Goal: Task Accomplishment & Management: Complete application form

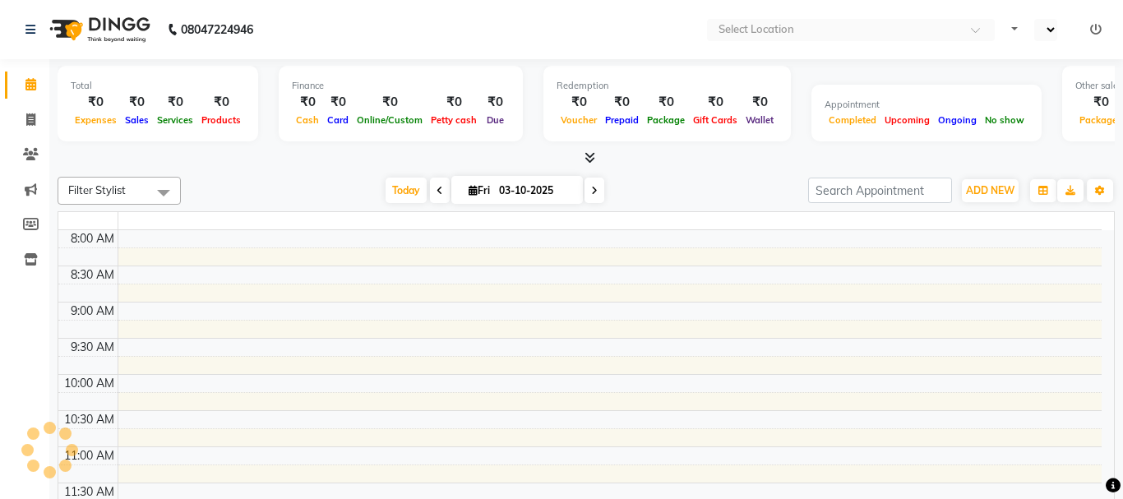
select select "en"
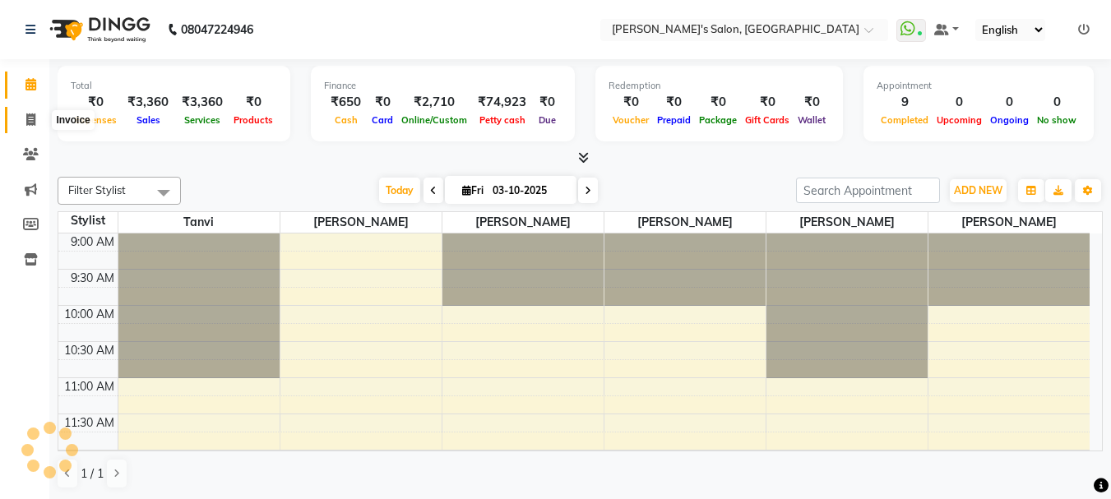
click at [29, 117] on icon at bounding box center [30, 119] width 9 height 12
select select "service"
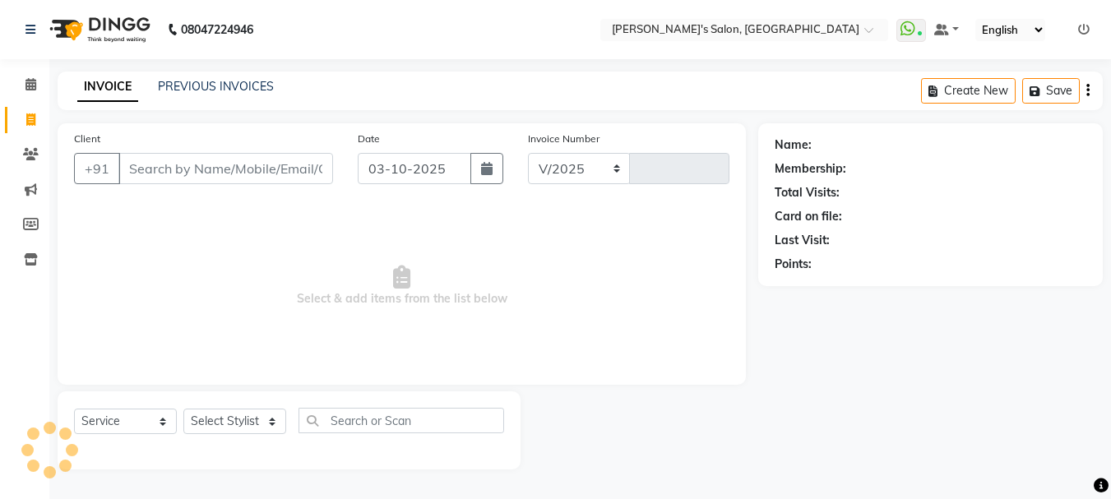
select select "716"
type input "0680"
click at [169, 168] on input "Client" at bounding box center [227, 168] width 218 height 31
click at [169, 170] on input "Client" at bounding box center [227, 168] width 218 height 31
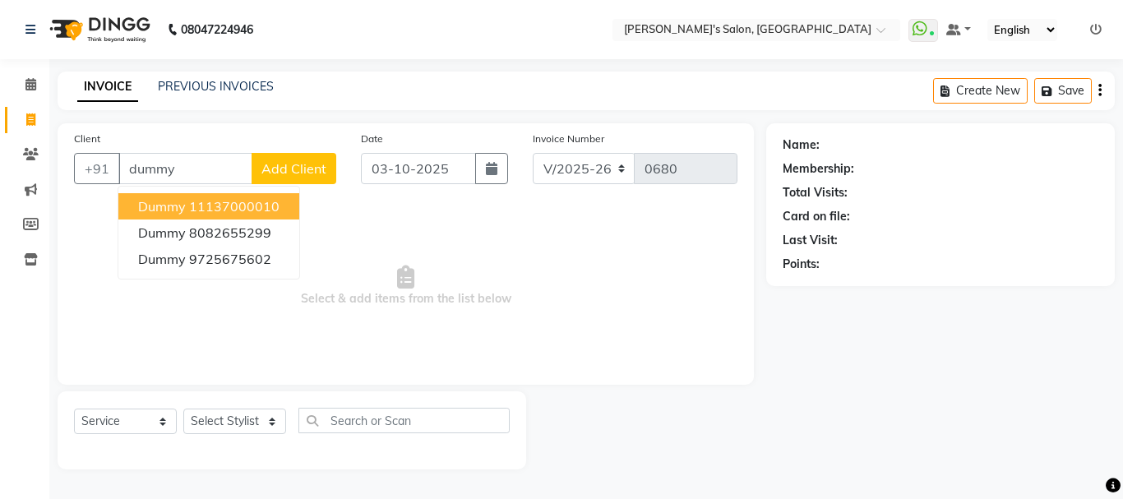
click at [177, 209] on span "dummy" at bounding box center [162, 206] width 48 height 16
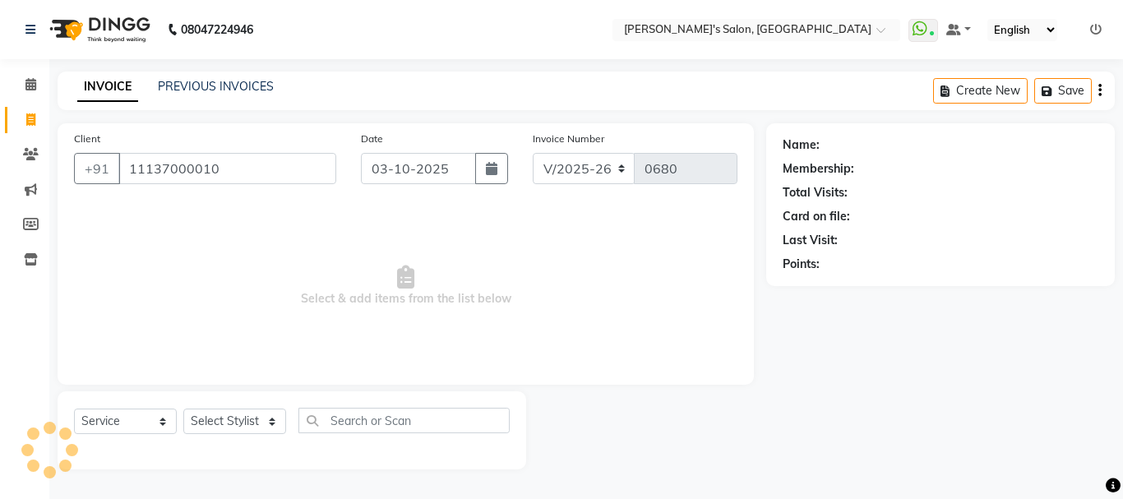
type input "11137000010"
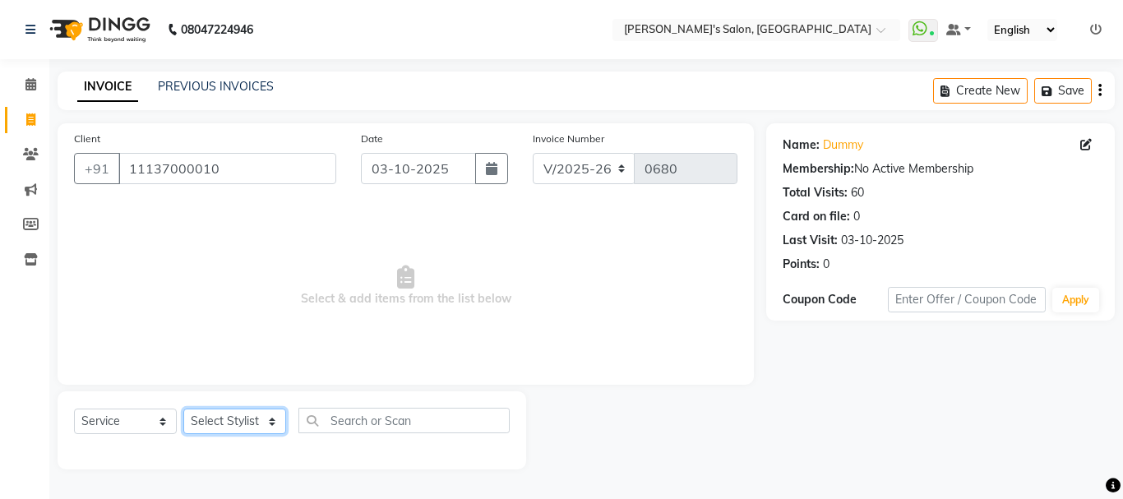
click at [229, 417] on select "Select Stylist [PERSON_NAME] [PERSON_NAME] [PERSON_NAME] [PERSON_NAME] [PERSON_…" at bounding box center [234, 421] width 103 height 25
select select "78839"
click at [183, 409] on select "Select Stylist [PERSON_NAME] [PERSON_NAME] [PERSON_NAME] [PERSON_NAME] [PERSON_…" at bounding box center [234, 421] width 103 height 25
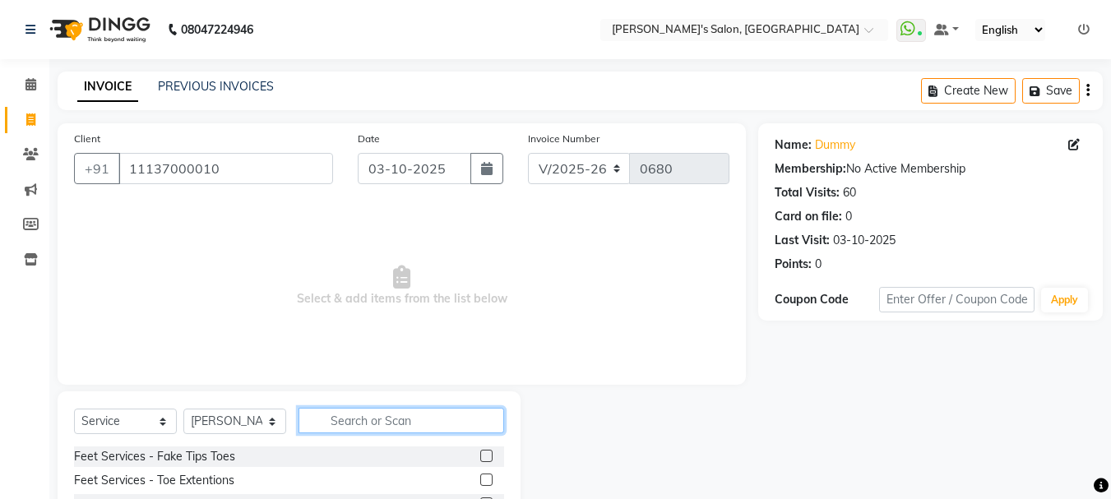
click at [324, 419] on input "text" at bounding box center [402, 420] width 206 height 25
type input "eye"
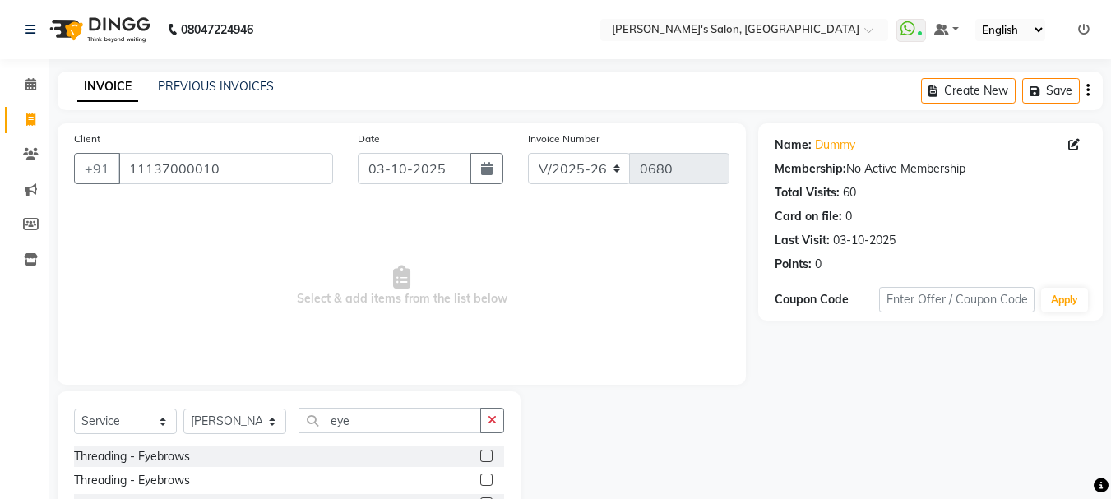
click at [484, 455] on label at bounding box center [486, 456] width 12 height 12
click at [484, 455] on input "checkbox" at bounding box center [485, 457] width 11 height 11
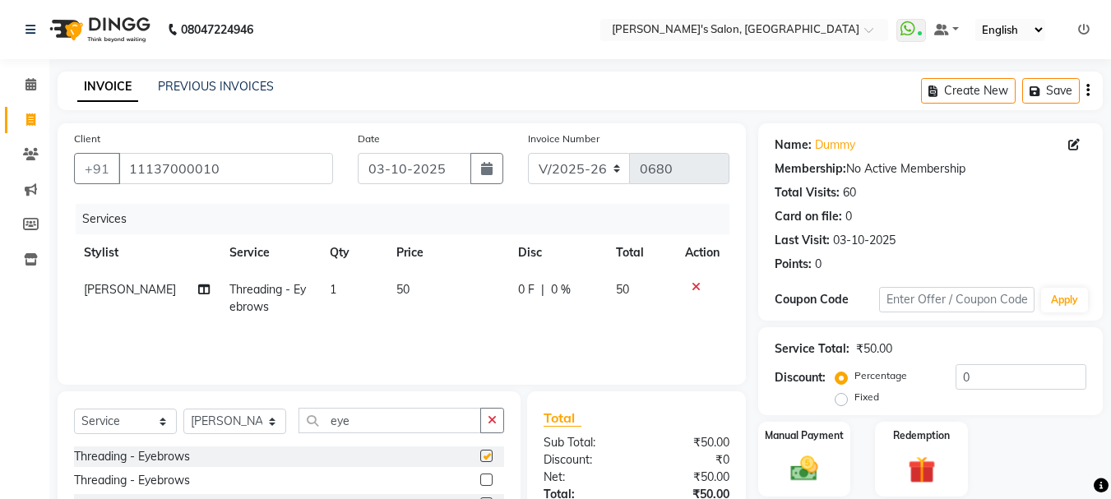
checkbox input "false"
click at [497, 423] on icon "button" at bounding box center [492, 421] width 9 height 12
type input "upp"
click at [484, 457] on label at bounding box center [486, 456] width 12 height 12
click at [484, 457] on input "checkbox" at bounding box center [485, 457] width 11 height 11
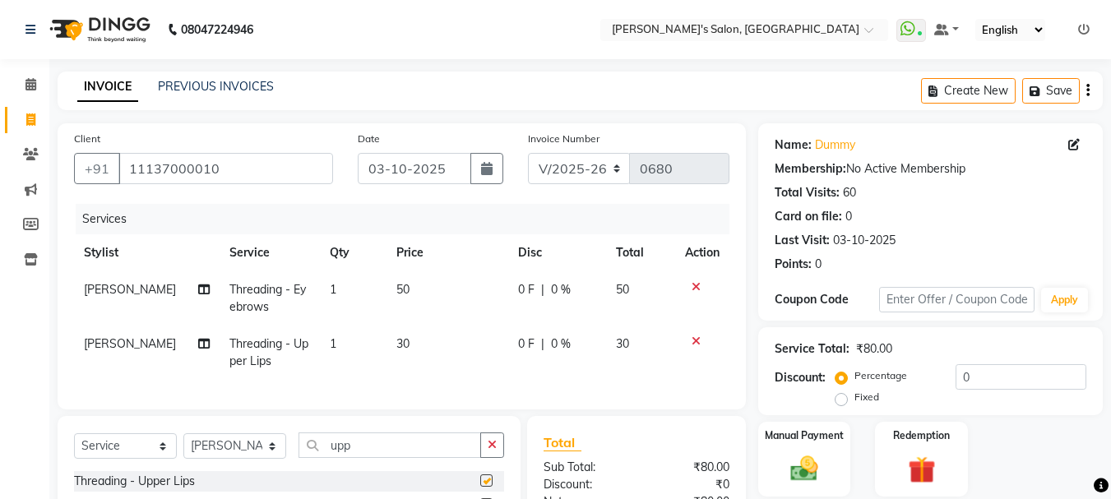
checkbox input "false"
click at [488, 451] on icon "button" at bounding box center [492, 445] width 9 height 12
click at [396, 345] on span "30" at bounding box center [402, 343] width 13 height 15
select select "78839"
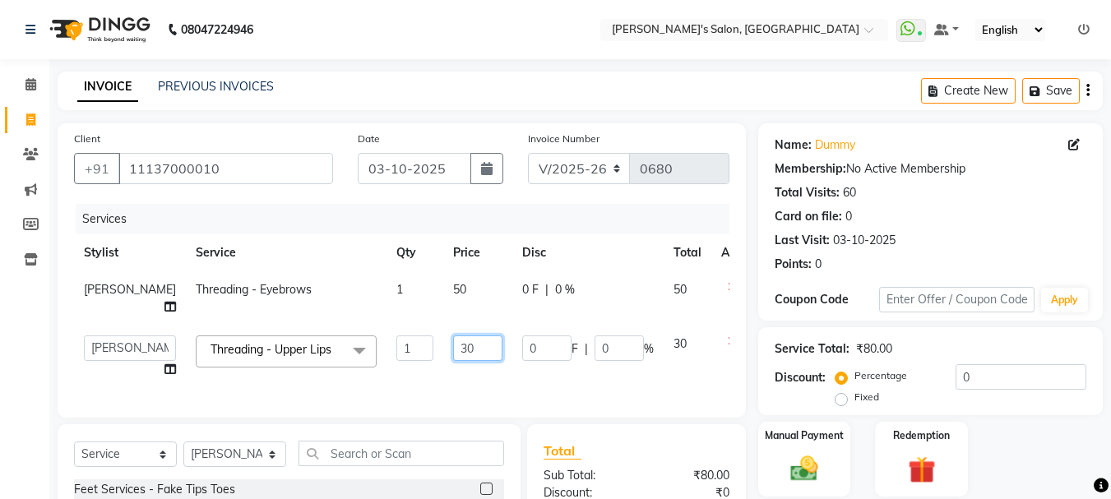
click at [453, 361] on input "30" at bounding box center [477, 348] width 49 height 25
type input "40"
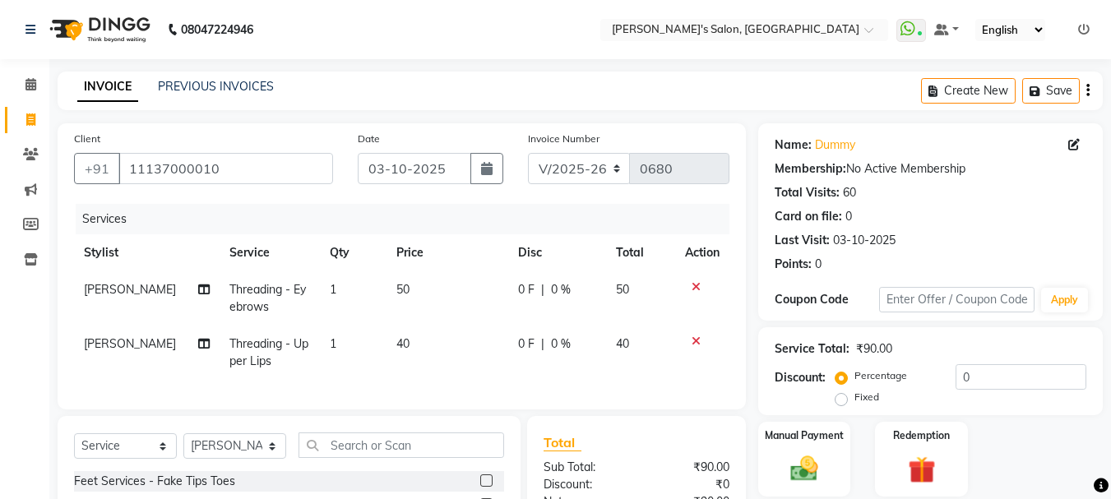
click at [422, 295] on td "50" at bounding box center [448, 298] width 122 height 54
select select "78839"
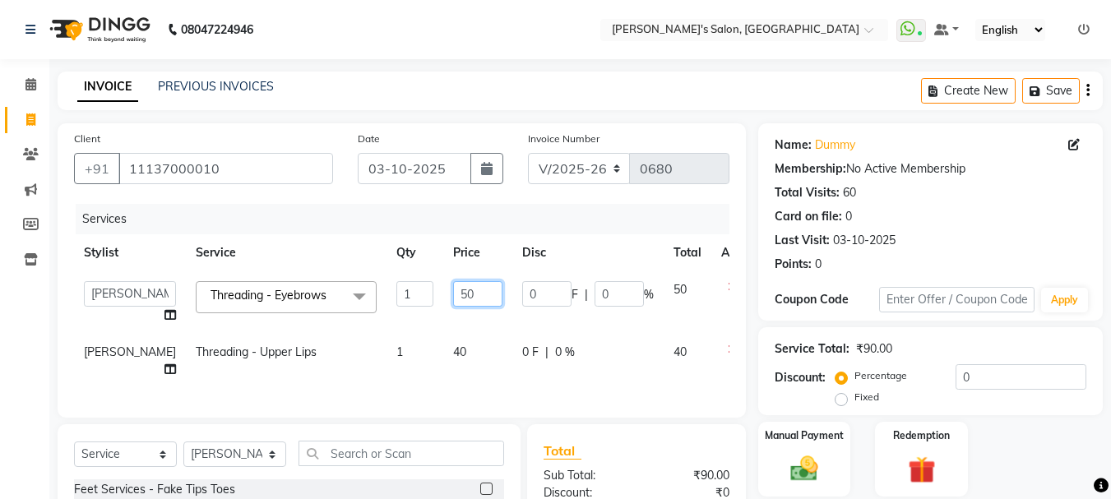
click at [453, 291] on input "50" at bounding box center [477, 293] width 49 height 25
type input "70"
click at [446, 379] on td "40" at bounding box center [477, 361] width 69 height 54
select select "78839"
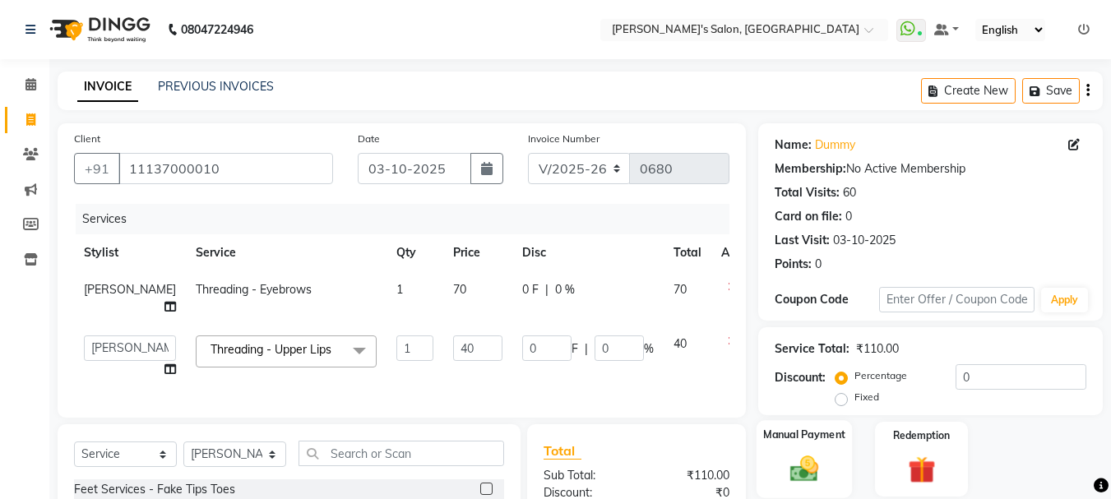
click at [828, 474] on div "Manual Payment" at bounding box center [805, 459] width 96 height 78
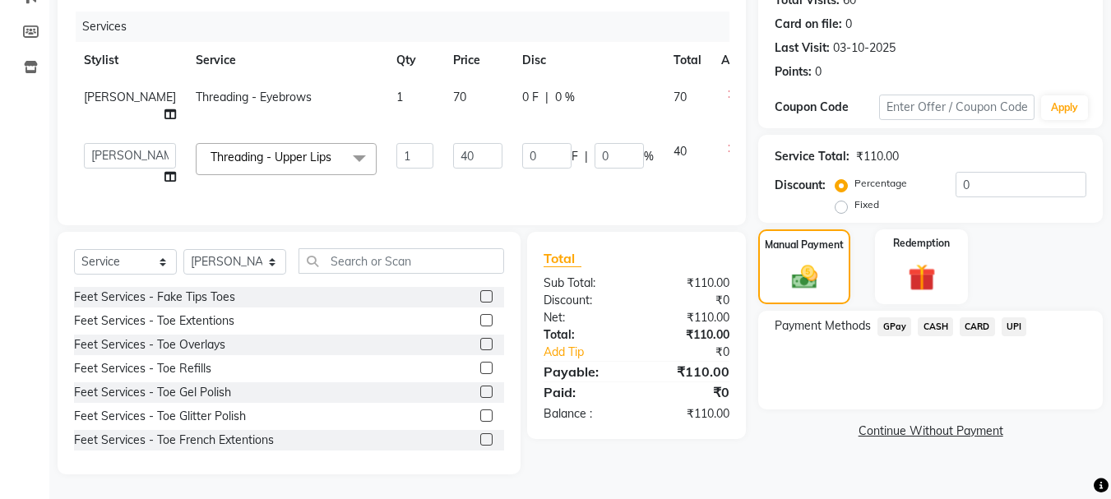
click at [892, 317] on span "GPay" at bounding box center [895, 326] width 34 height 19
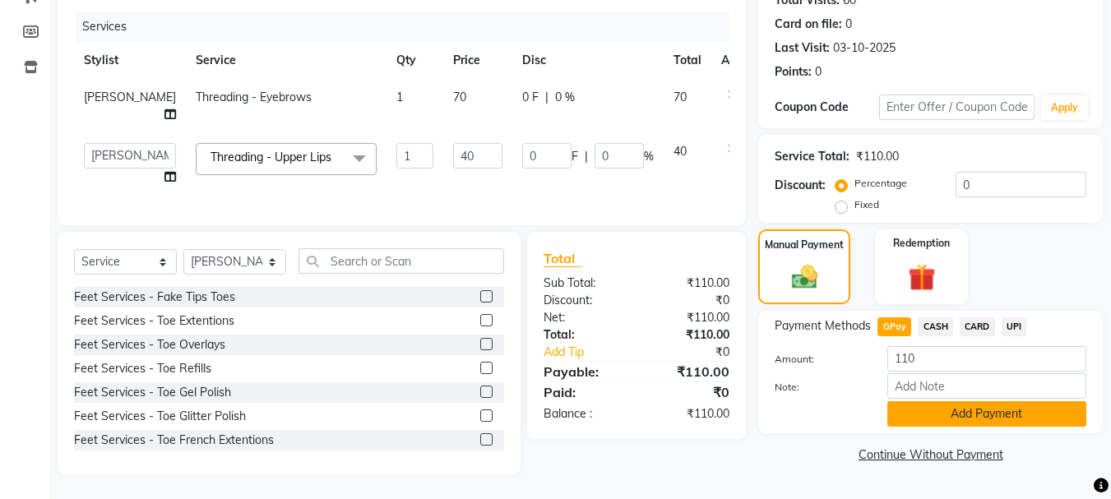
click at [993, 401] on button "Add Payment" at bounding box center [986, 413] width 199 height 25
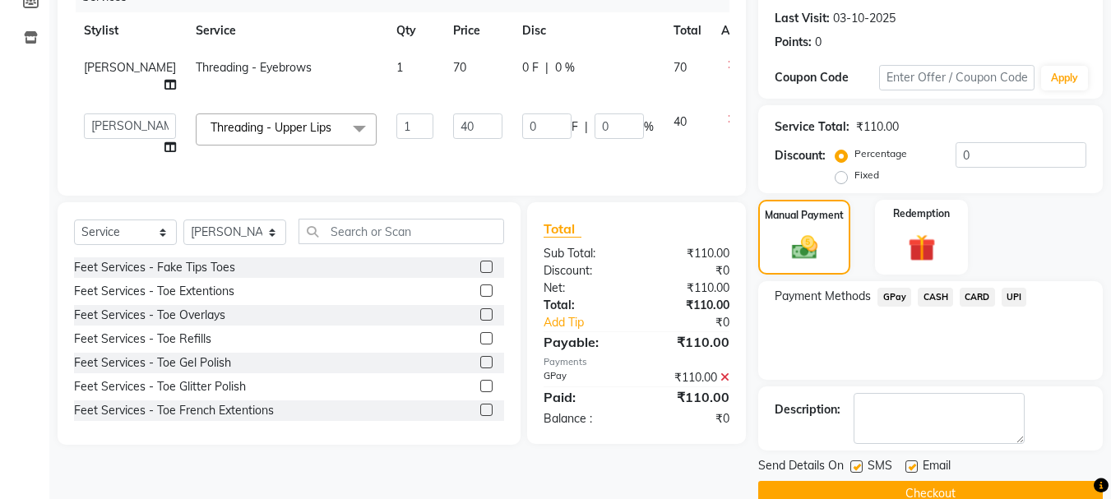
scroll to position [254, 0]
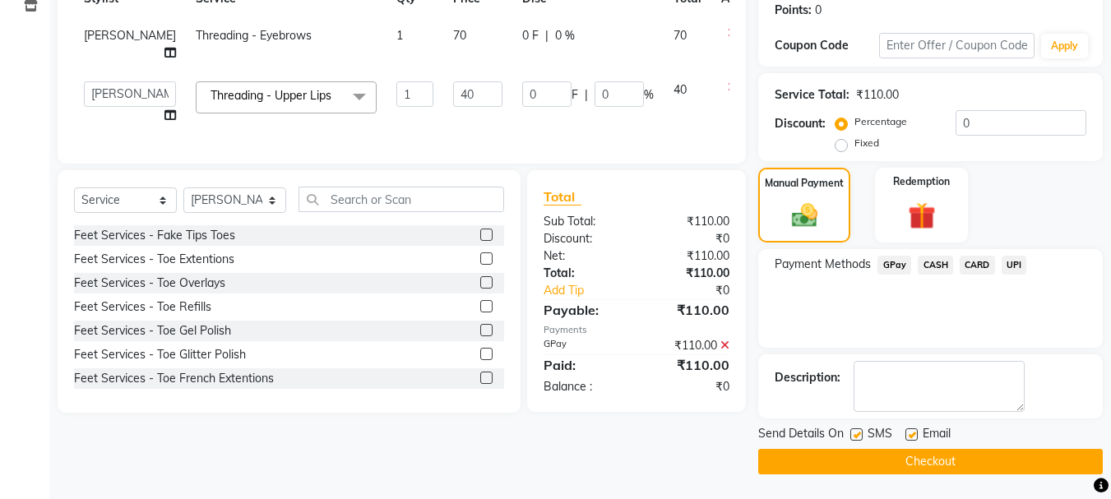
click at [982, 461] on button "Checkout" at bounding box center [930, 461] width 345 height 25
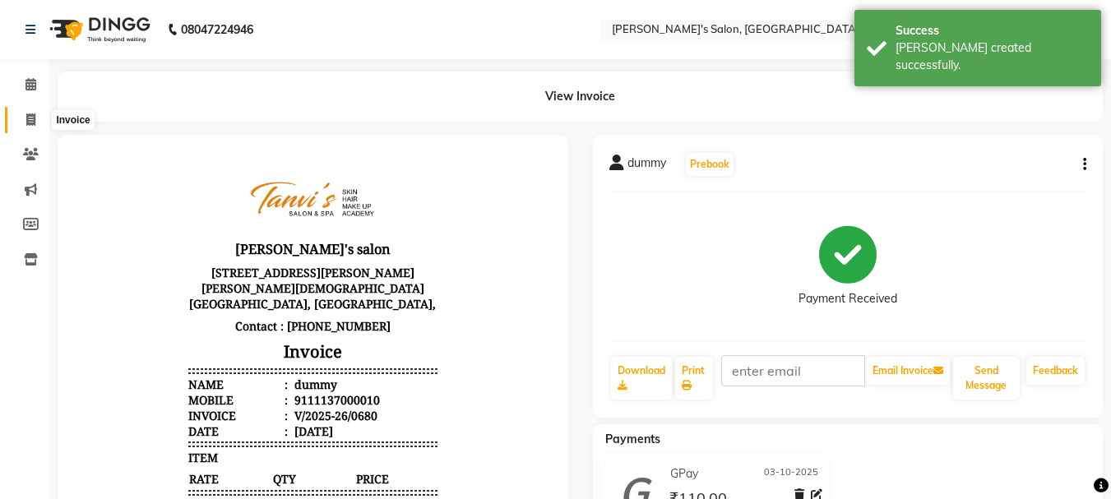
click at [31, 119] on icon at bounding box center [30, 119] width 9 height 12
select select "service"
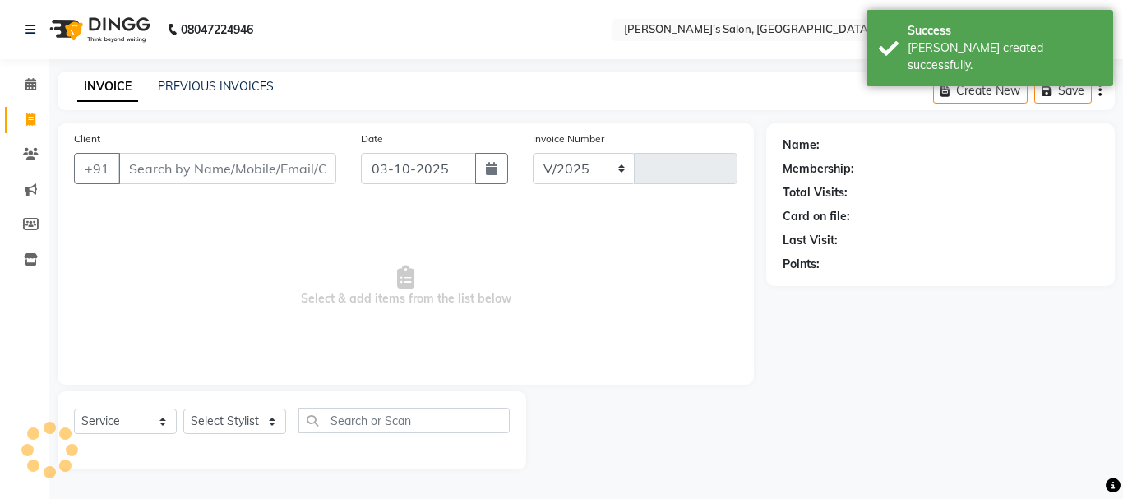
select select "716"
type input "0681"
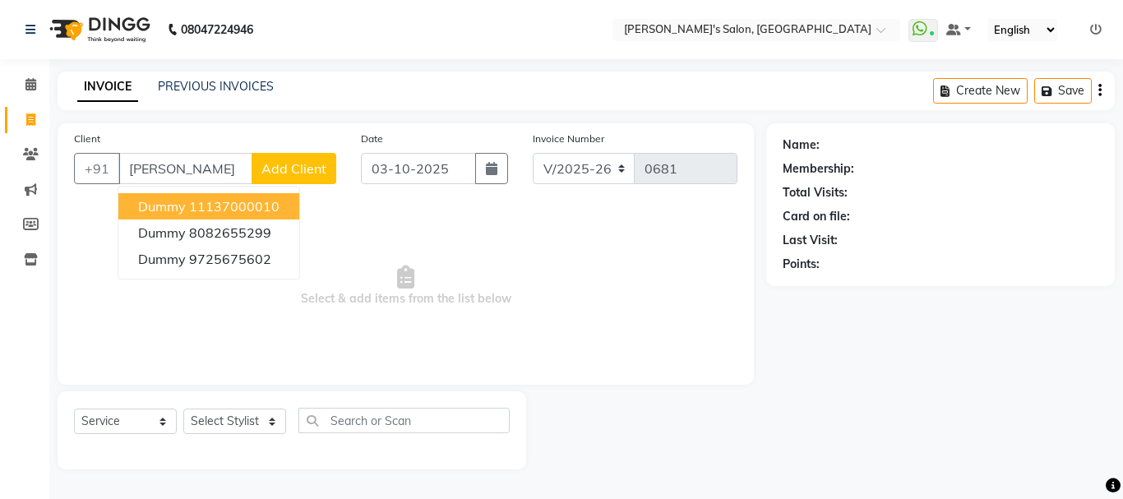
click at [206, 209] on ngb-highlight "11137000010" at bounding box center [234, 206] width 90 height 16
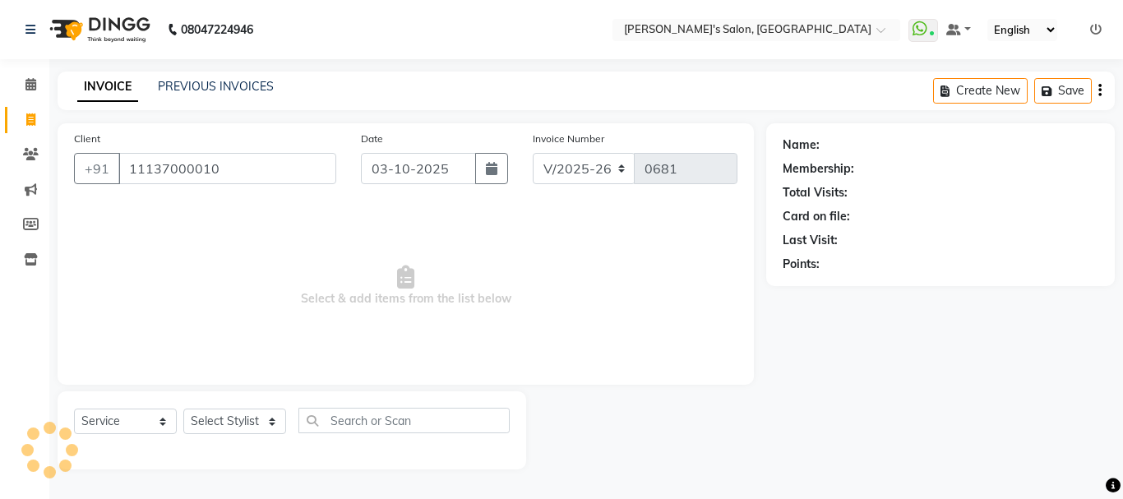
type input "11137000010"
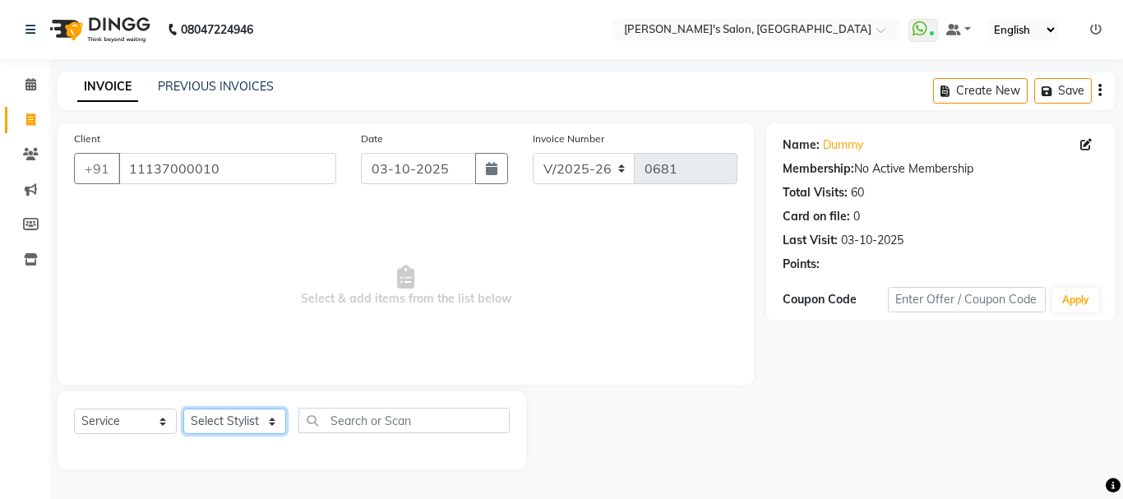
click at [244, 415] on select "Select Stylist [PERSON_NAME] [PERSON_NAME] [PERSON_NAME] [PERSON_NAME] [PERSON_…" at bounding box center [234, 421] width 103 height 25
select select "78839"
click at [183, 409] on select "Select Stylist [PERSON_NAME] [PERSON_NAME] [PERSON_NAME] [PERSON_NAME] [PERSON_…" at bounding box center [234, 421] width 103 height 25
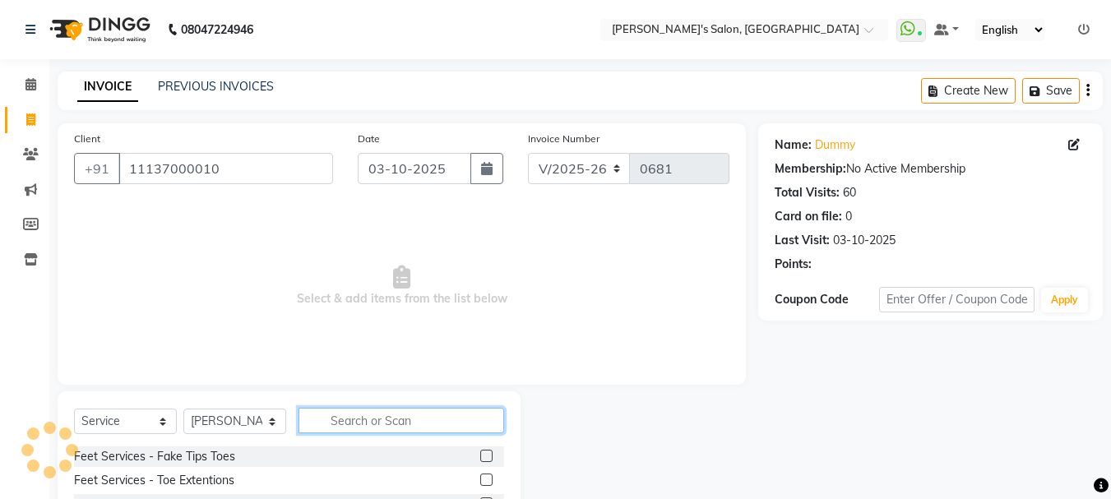
click at [319, 420] on input "text" at bounding box center [402, 420] width 206 height 25
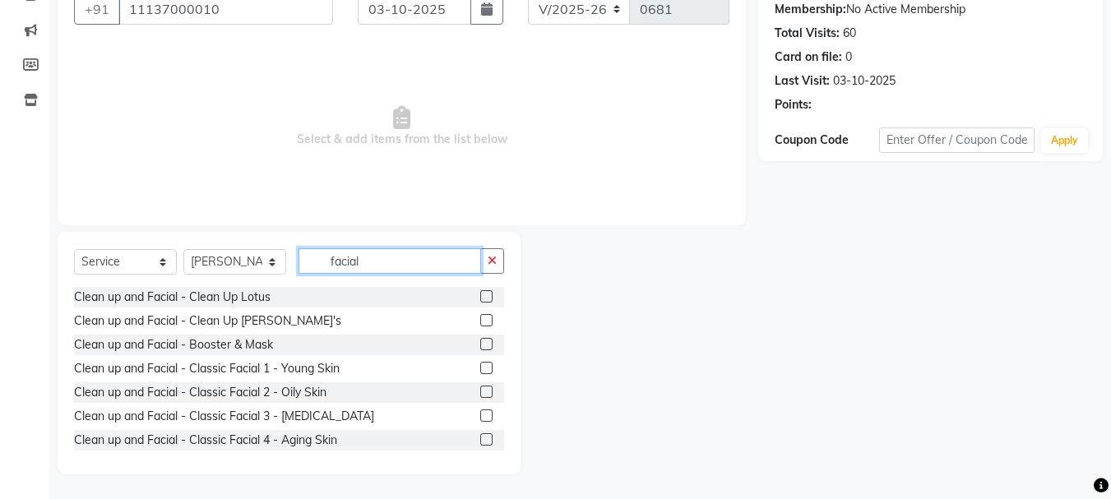
type input "facial"
click at [480, 299] on label at bounding box center [486, 296] width 12 height 12
click at [480, 299] on input "checkbox" at bounding box center [485, 297] width 11 height 11
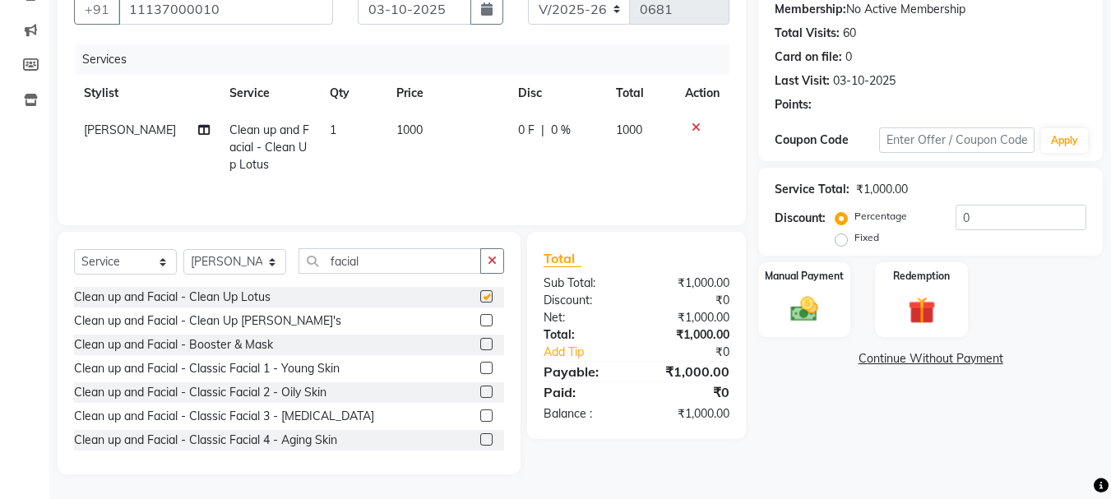
checkbox input "false"
click at [401, 127] on span "1000" at bounding box center [409, 130] width 26 height 15
select select "78839"
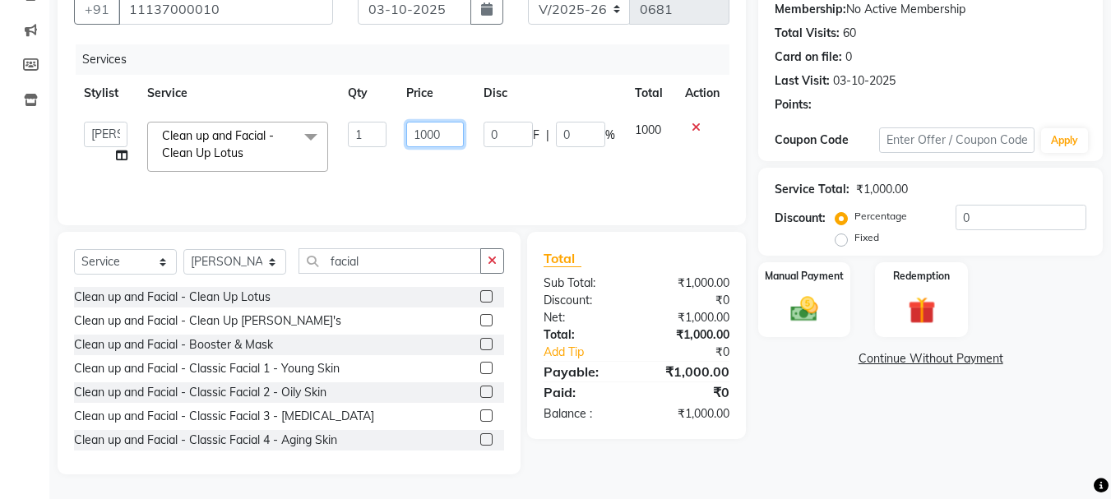
click at [424, 132] on input "1000" at bounding box center [434, 134] width 57 height 25
type input "1100"
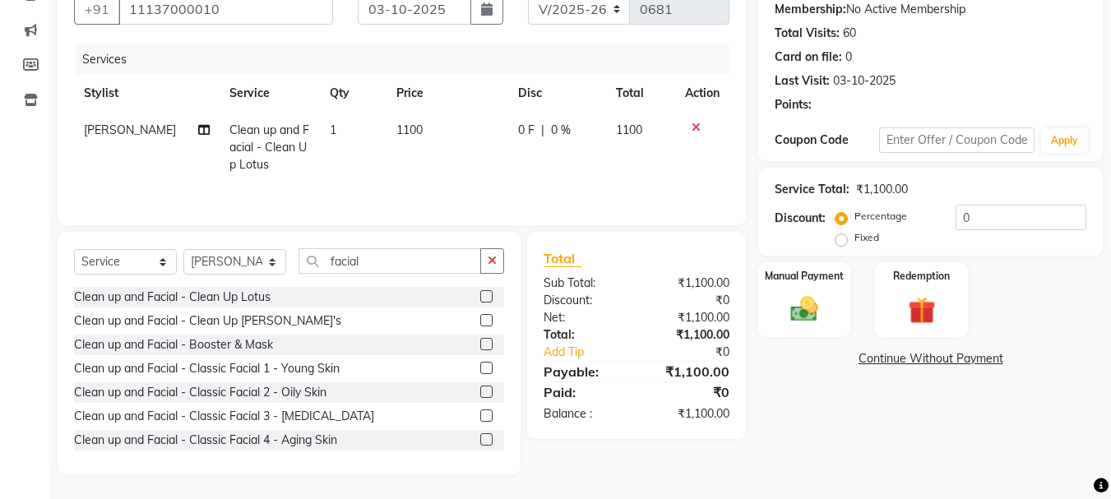
click at [450, 151] on td "1100" at bounding box center [448, 148] width 122 height 72
select select "78839"
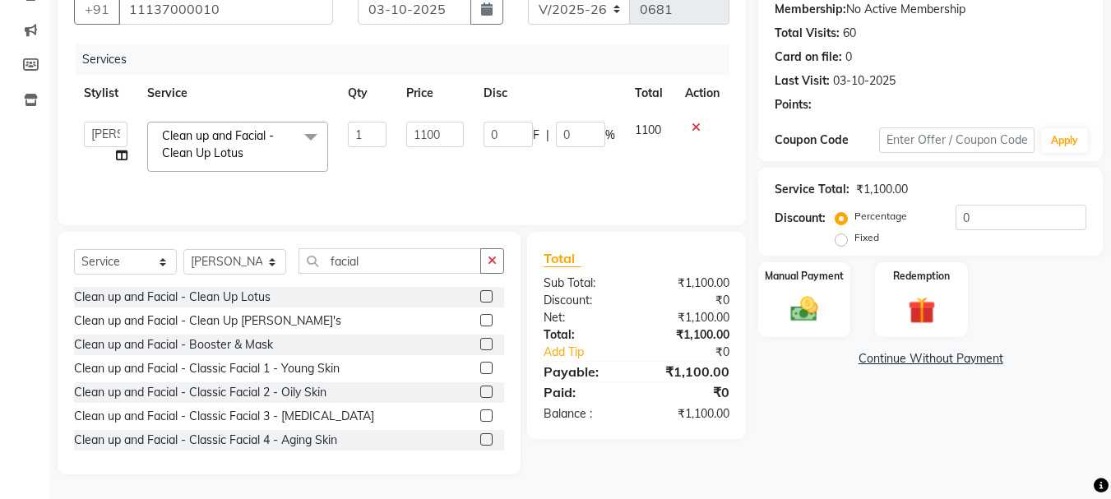
drag, startPoint x: 404, startPoint y: 248, endPoint x: 405, endPoint y: 266, distance: 18.1
click at [403, 262] on div "Select Service Product Membership Package Voucher Prepaid Gift Card Select Styl…" at bounding box center [289, 353] width 463 height 243
click at [489, 261] on icon "button" at bounding box center [492, 261] width 9 height 12
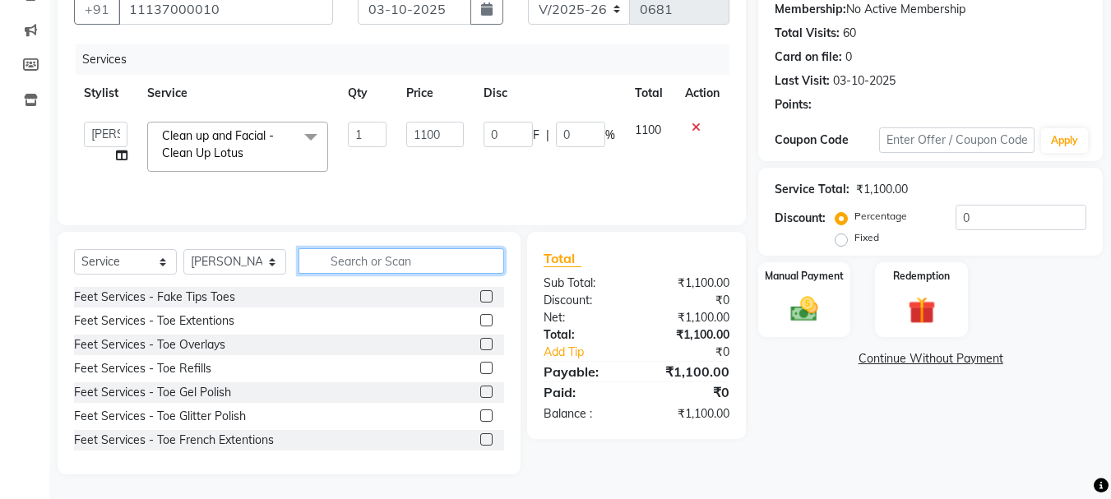
click at [445, 259] on input "text" at bounding box center [402, 260] width 206 height 25
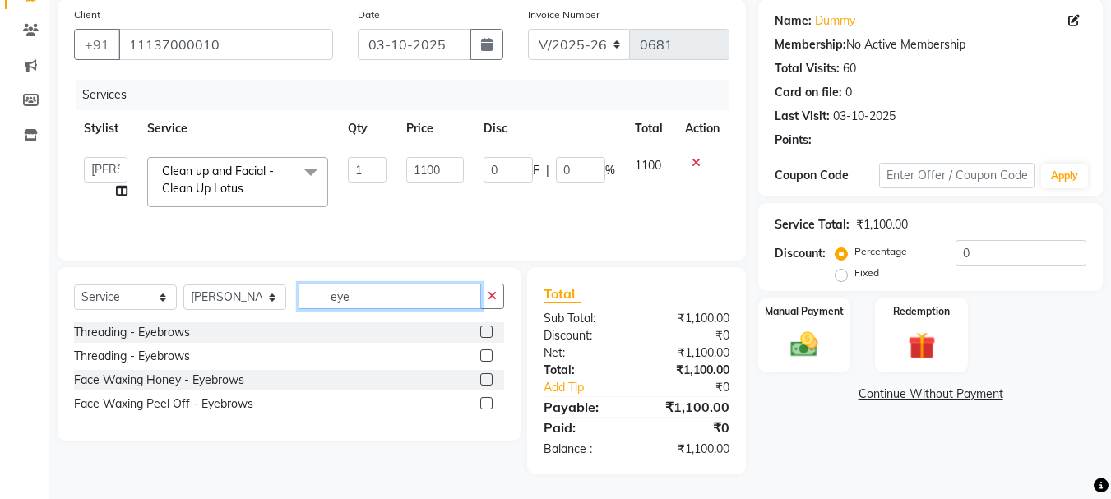
scroll to position [124, 0]
type input "eye"
click at [484, 335] on label at bounding box center [486, 332] width 12 height 12
click at [484, 335] on input "checkbox" at bounding box center [485, 332] width 11 height 11
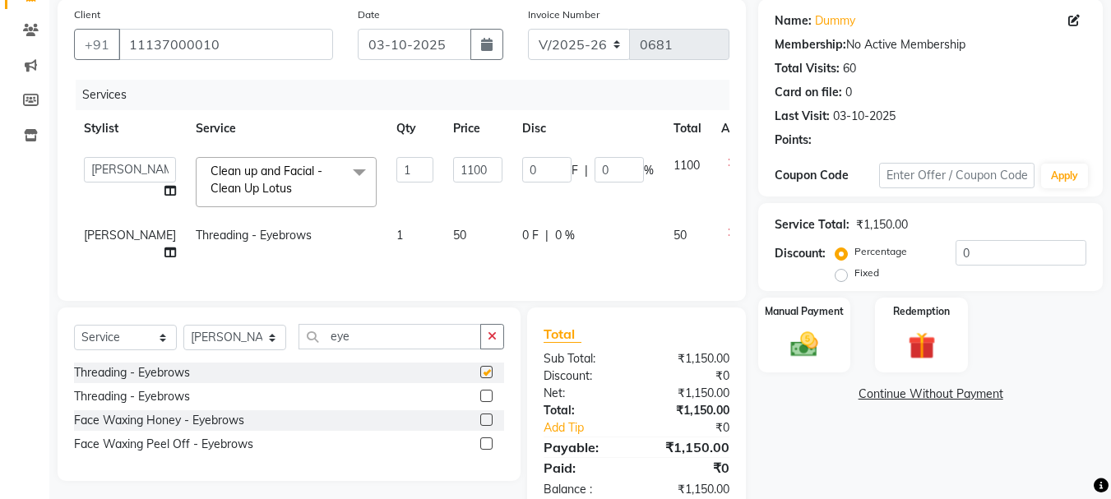
checkbox input "false"
click at [490, 342] on icon "button" at bounding box center [492, 337] width 9 height 12
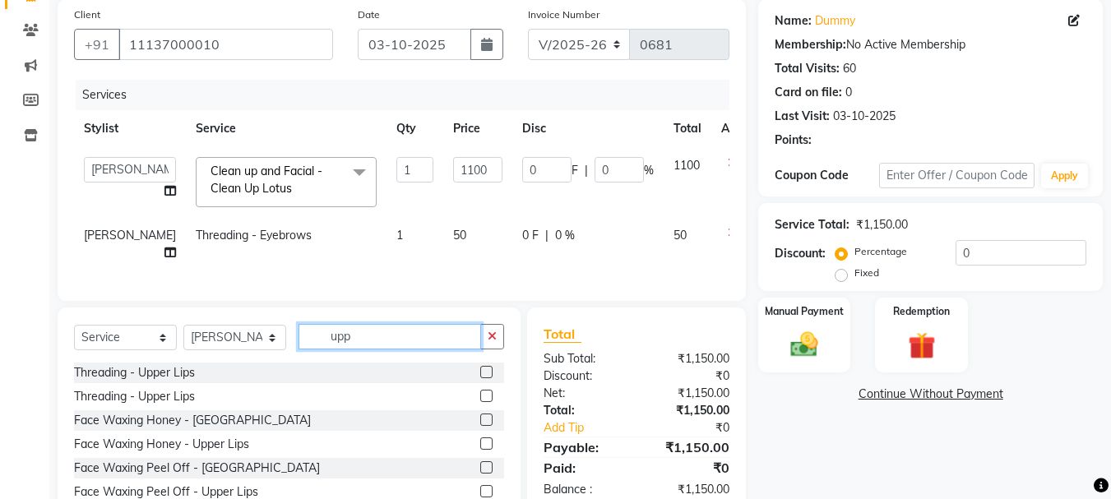
type input "upp"
click at [485, 378] on label at bounding box center [486, 372] width 12 height 12
click at [485, 378] on input "checkbox" at bounding box center [485, 373] width 11 height 11
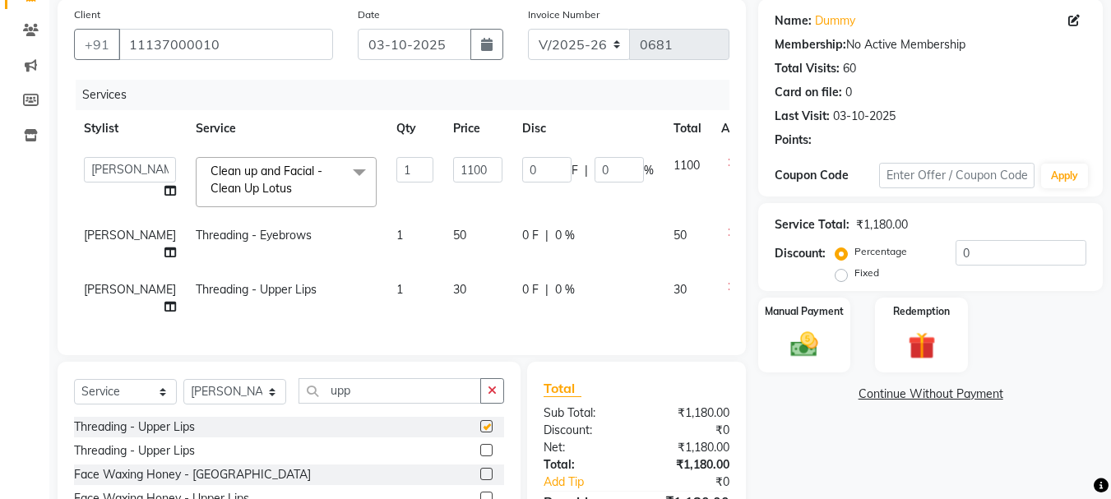
checkbox input "false"
click at [453, 232] on span "50" at bounding box center [459, 235] width 13 height 15
select select "78839"
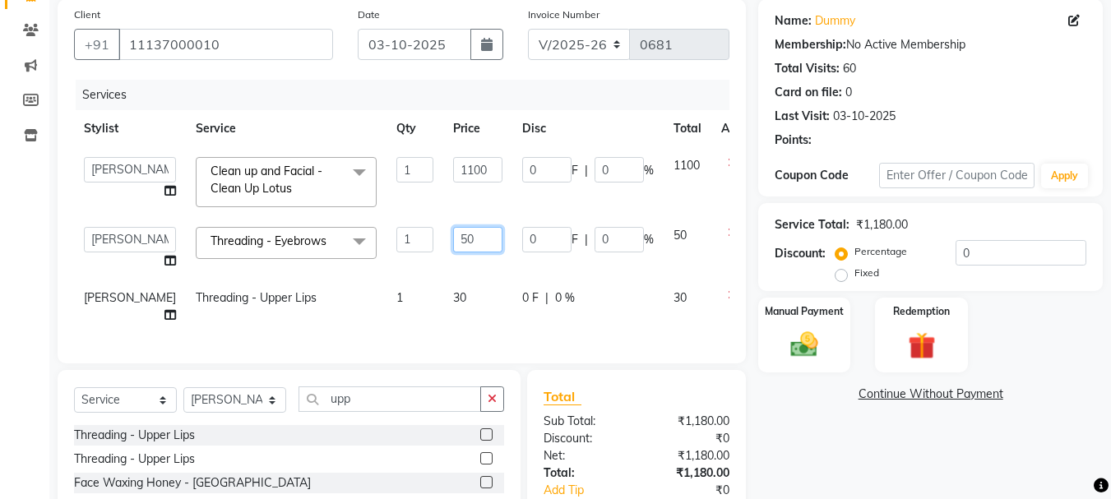
click at [453, 240] on input "50" at bounding box center [477, 239] width 49 height 25
type input "70"
click at [443, 271] on td "70" at bounding box center [477, 248] width 69 height 63
select select "78839"
drag, startPoint x: 640, startPoint y: 331, endPoint x: 705, endPoint y: 379, distance: 81.1
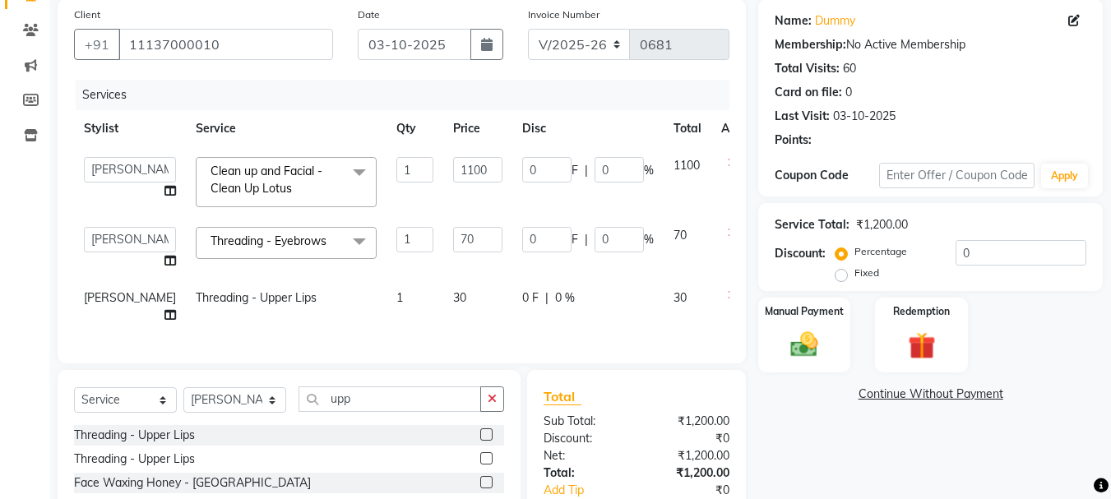
click at [662, 347] on div "Services Stylist Service Qty Price Disc Total Action [PERSON_NAME] [PERSON_NAME…" at bounding box center [401, 213] width 655 height 267
click at [780, 398] on link "Continue Without Payment" at bounding box center [931, 394] width 338 height 17
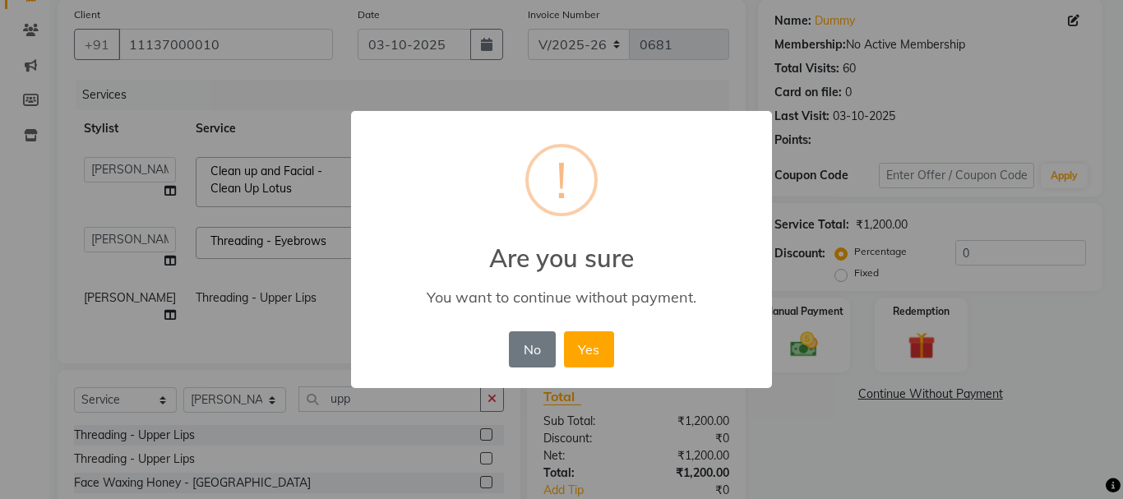
click at [812, 437] on div "× ! Are you sure You want to continue without payment. No No Yes" at bounding box center [561, 249] width 1123 height 499
click at [521, 352] on button "No" at bounding box center [532, 349] width 46 height 36
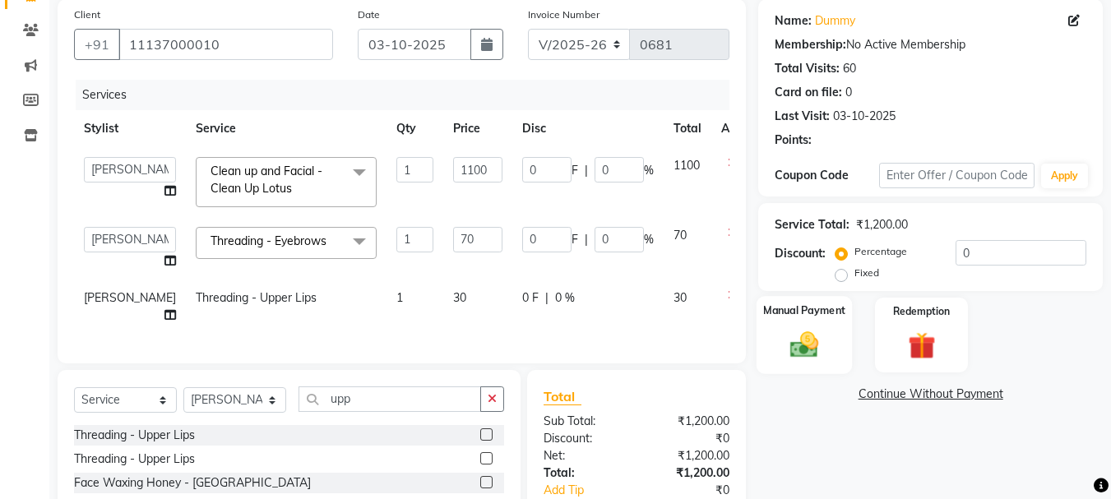
click at [817, 353] on img at bounding box center [804, 344] width 46 height 33
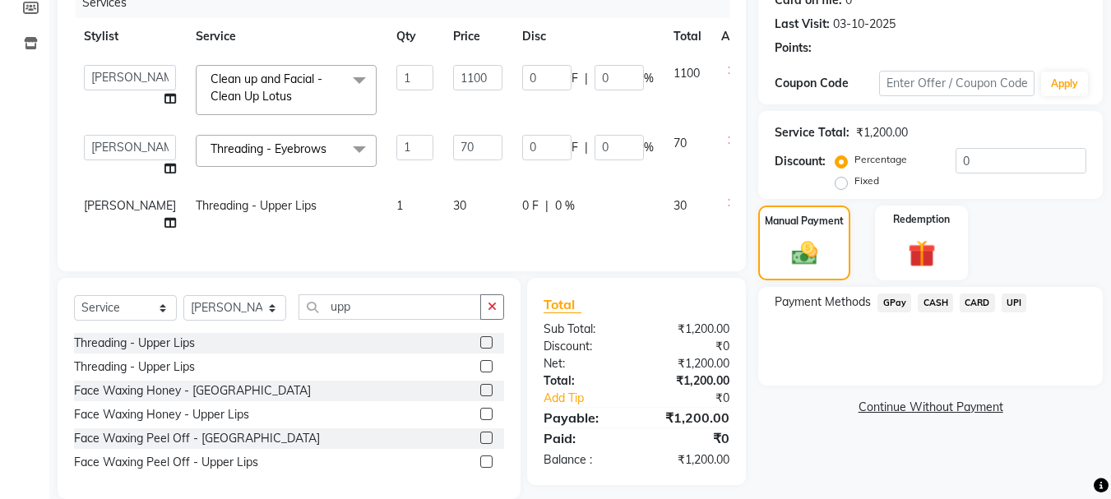
scroll to position [271, 0]
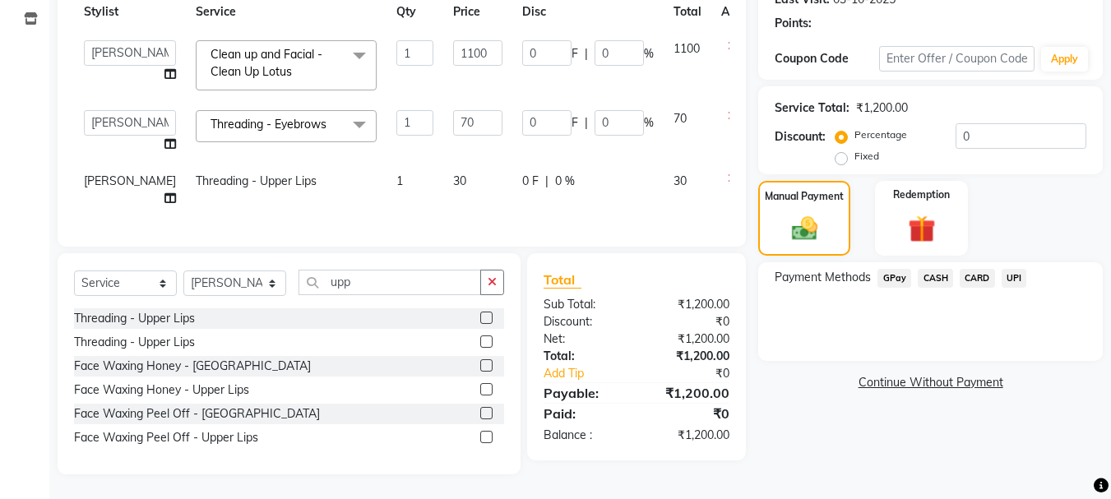
click at [896, 269] on span "GPay" at bounding box center [895, 278] width 34 height 19
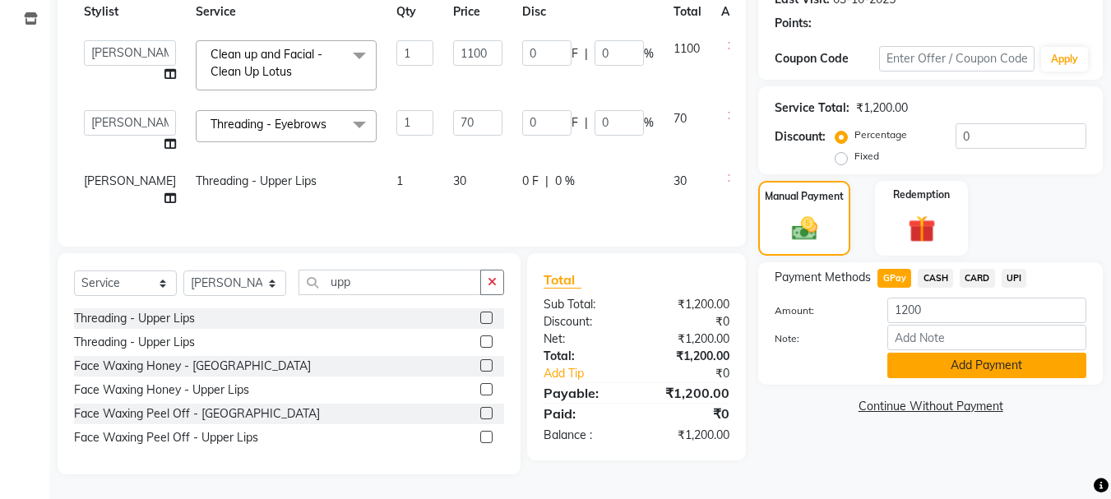
click at [925, 353] on button "Add Payment" at bounding box center [986, 365] width 199 height 25
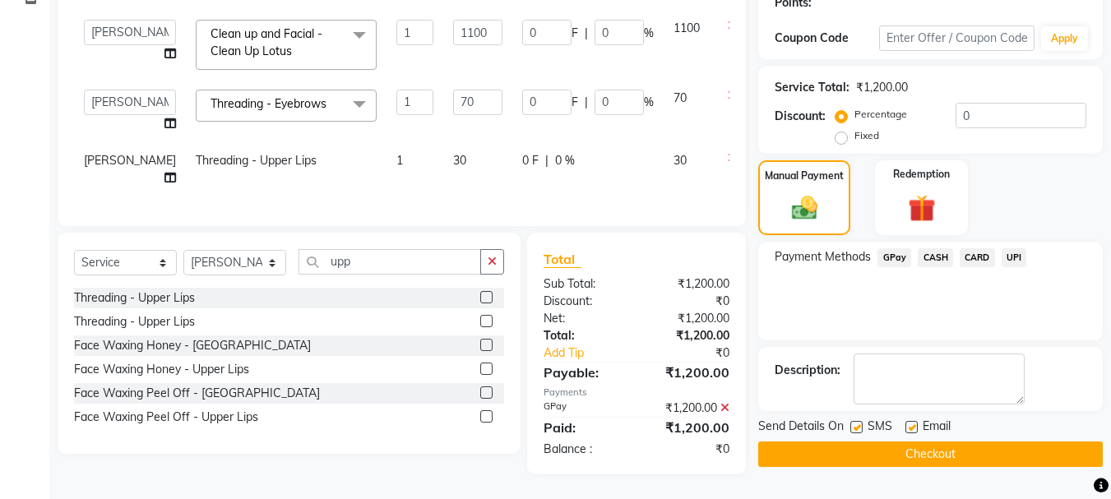
scroll to position [291, 0]
click at [869, 442] on button "Checkout" at bounding box center [930, 454] width 345 height 25
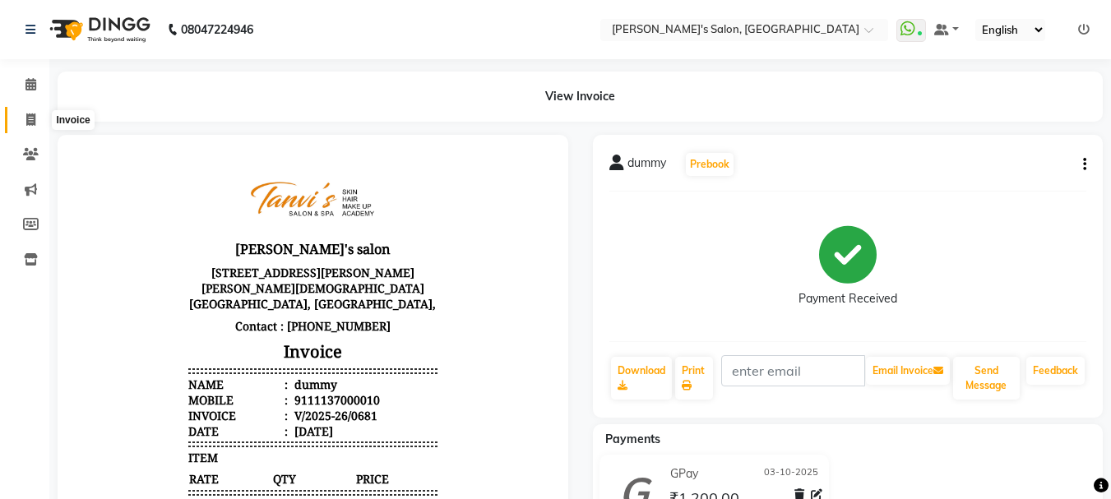
click at [27, 120] on icon at bounding box center [30, 119] width 9 height 12
select select "service"
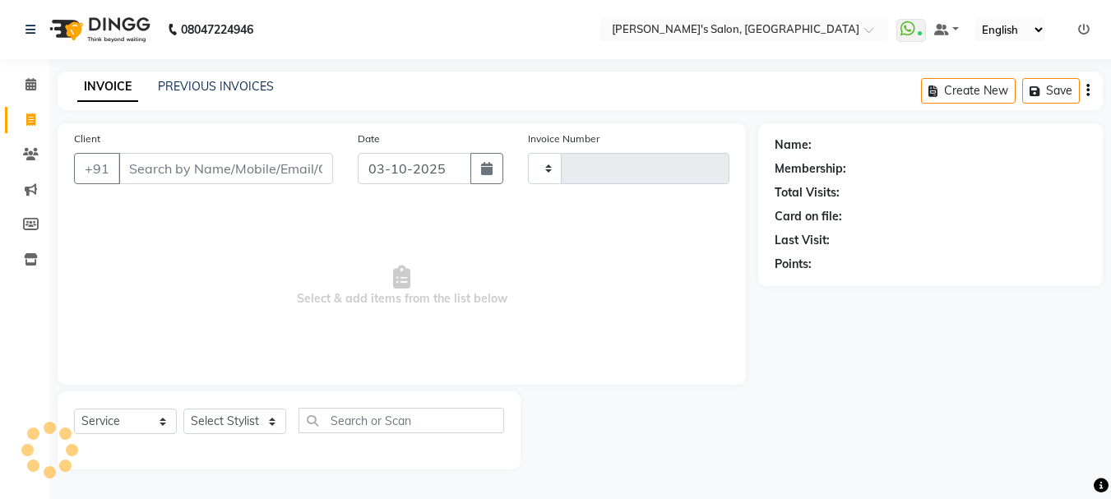
type input "0682"
select select "716"
click at [200, 178] on input "Client" at bounding box center [227, 168] width 218 height 31
type input "0"
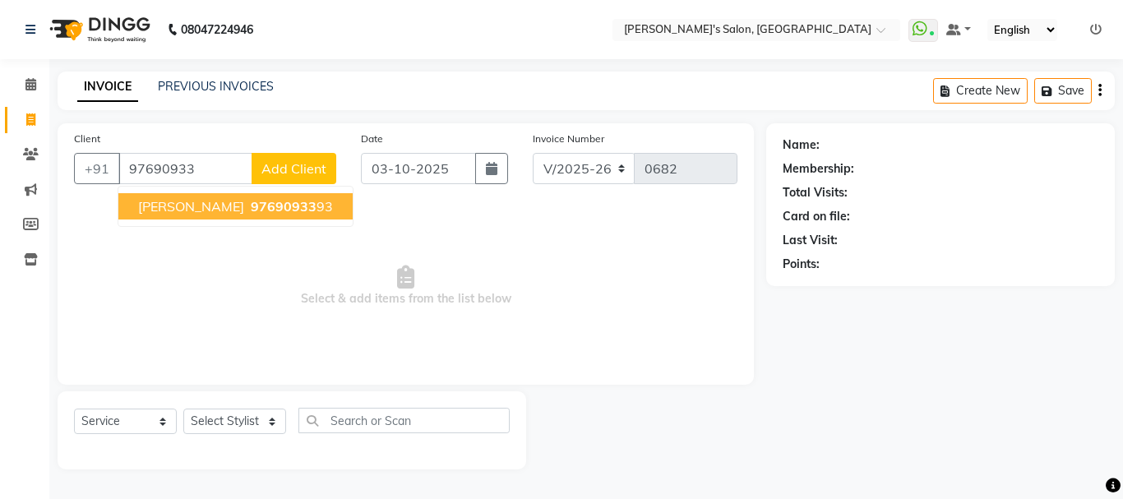
click at [232, 216] on button "[PERSON_NAME] 97690933 93" at bounding box center [235, 206] width 234 height 26
type input "9769093393"
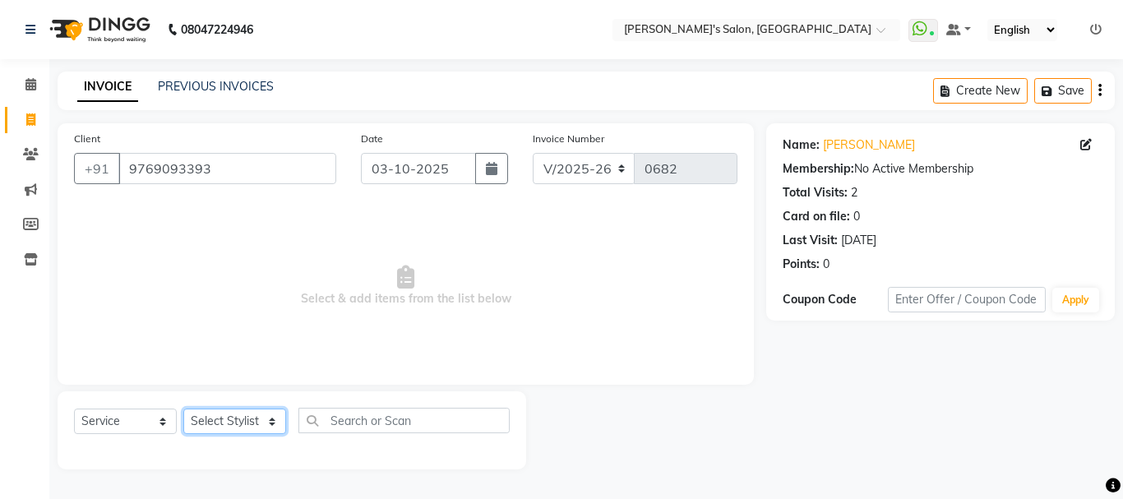
click at [258, 420] on select "Select Stylist [PERSON_NAME] [PERSON_NAME] [PERSON_NAME] [PERSON_NAME] [PERSON_…" at bounding box center [234, 421] width 103 height 25
select select "85925"
click at [183, 409] on select "Select Stylist [PERSON_NAME] [PERSON_NAME] [PERSON_NAME] [PERSON_NAME] [PERSON_…" at bounding box center [234, 421] width 103 height 25
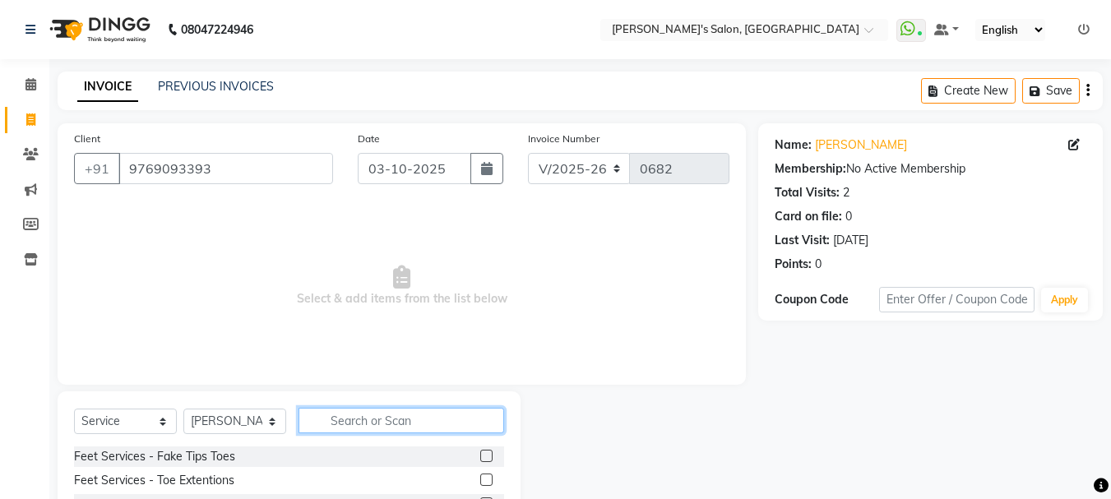
click at [339, 420] on input "text" at bounding box center [402, 420] width 206 height 25
type input "eye"
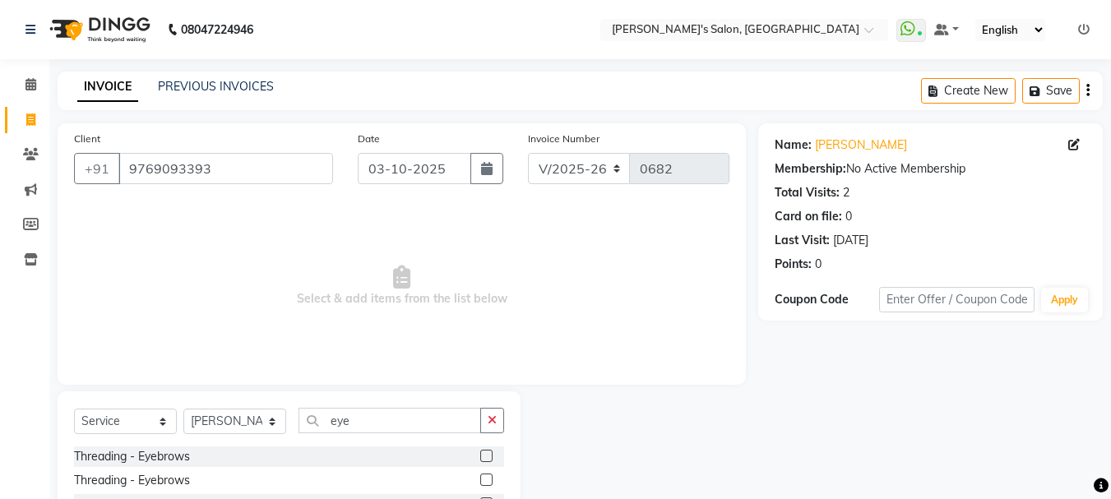
click at [486, 455] on label at bounding box center [486, 456] width 12 height 12
click at [486, 455] on input "checkbox" at bounding box center [485, 457] width 11 height 11
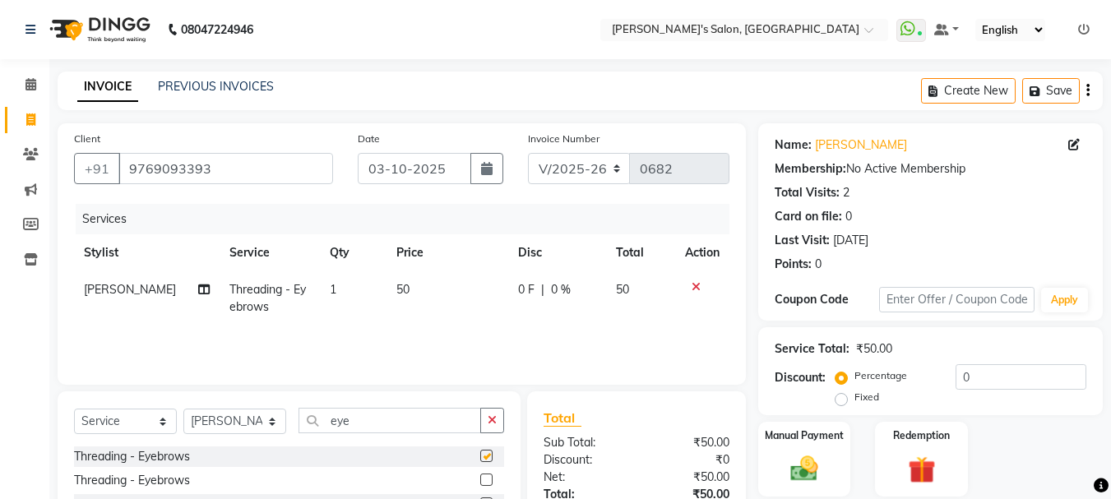
checkbox input "false"
click at [497, 424] on icon "button" at bounding box center [492, 421] width 9 height 12
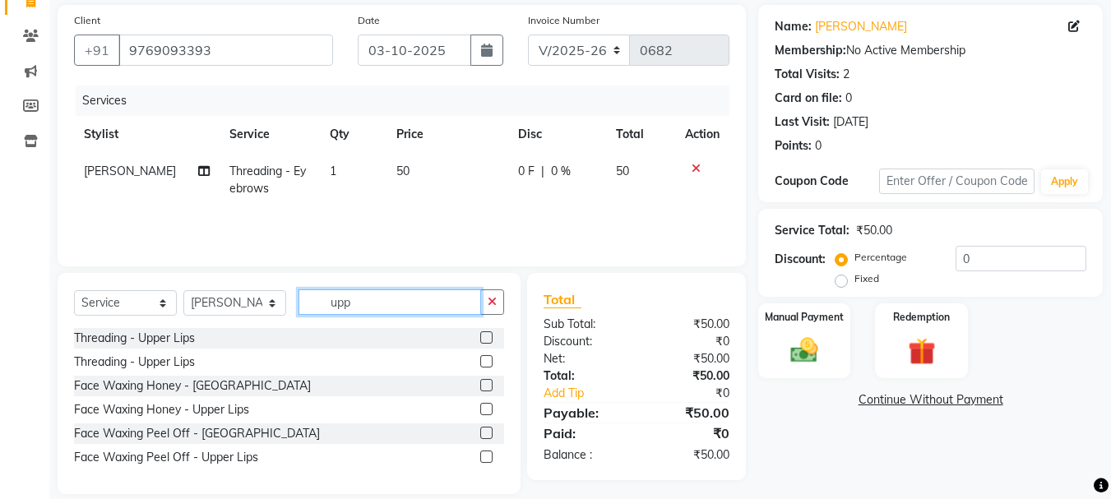
scroll to position [138, 0]
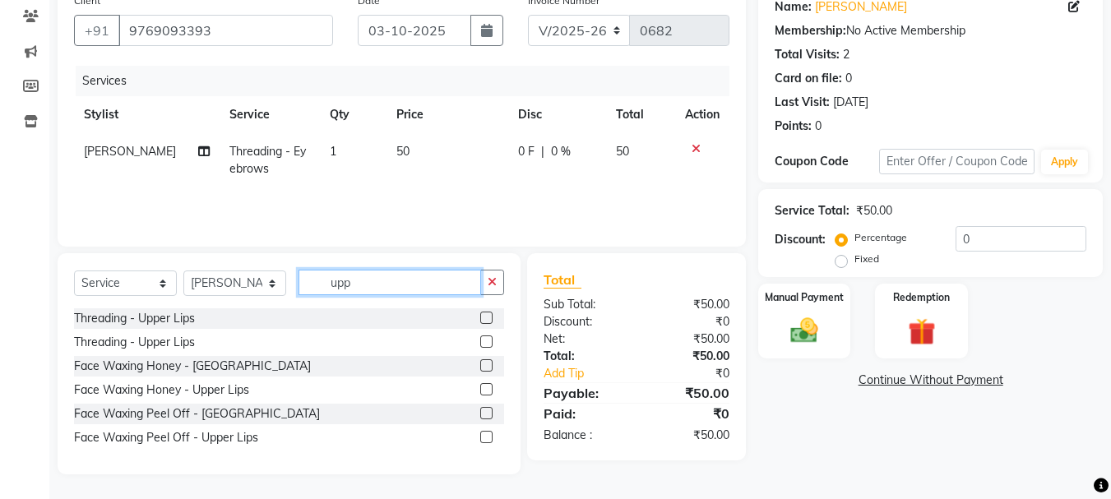
type input "upp"
click at [485, 434] on label at bounding box center [486, 437] width 12 height 12
click at [485, 434] on input "checkbox" at bounding box center [485, 438] width 11 height 11
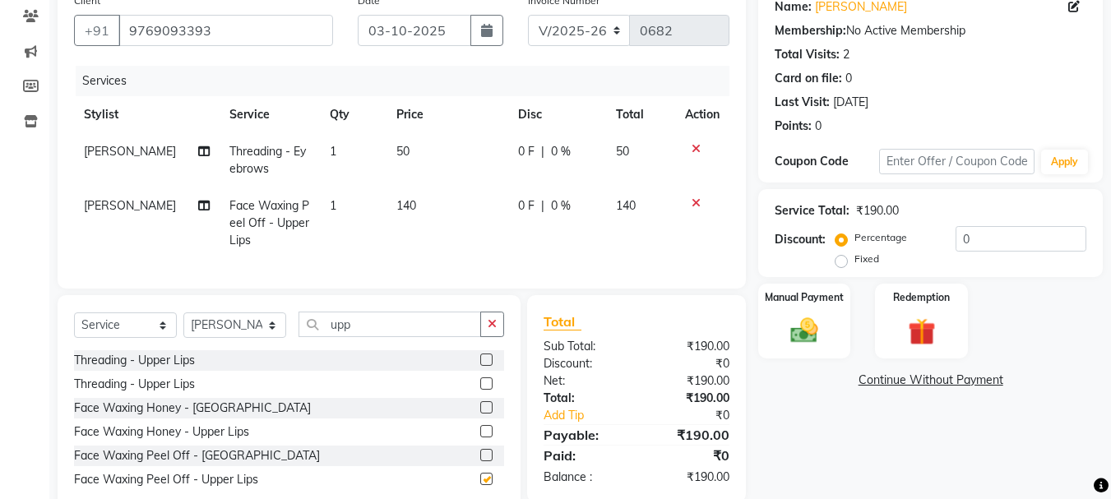
checkbox input "false"
click at [494, 337] on button "button" at bounding box center [492, 324] width 24 height 25
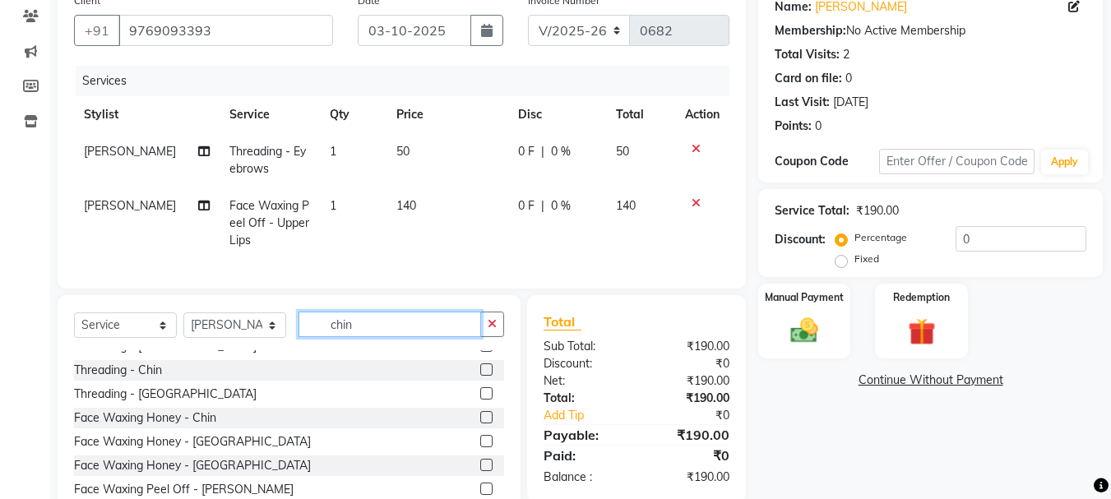
scroll to position [74, 0]
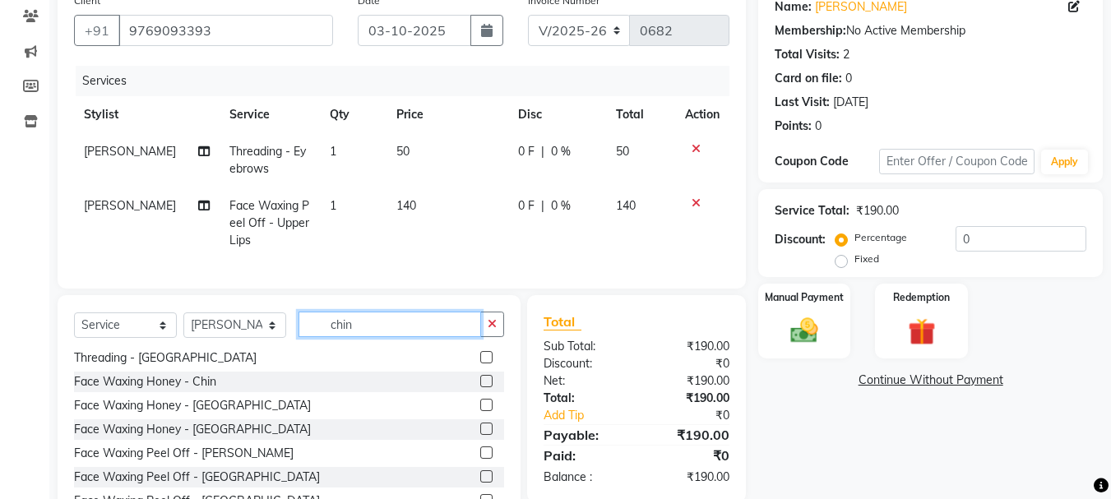
type input "chin"
click at [480, 459] on label at bounding box center [486, 453] width 12 height 12
click at [480, 459] on input "checkbox" at bounding box center [485, 453] width 11 height 11
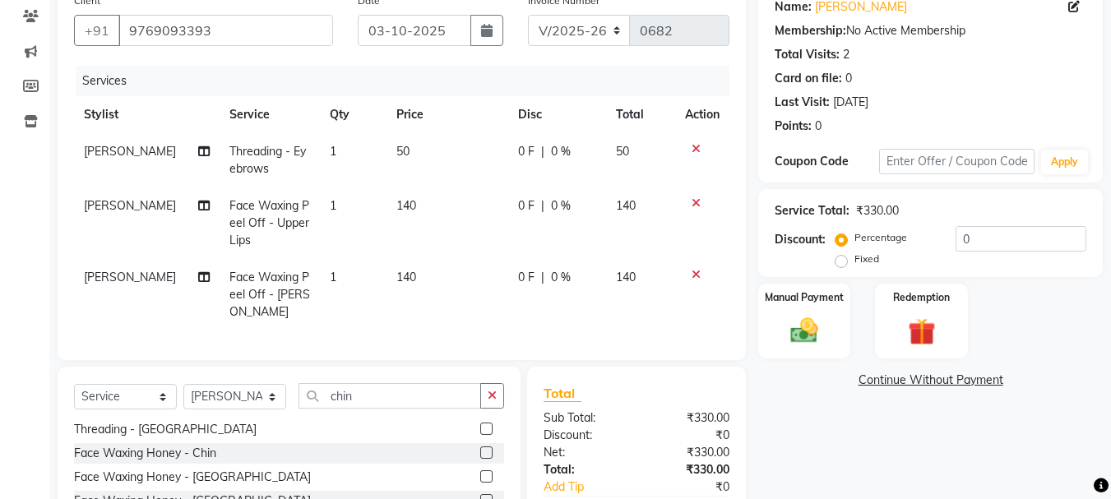
checkbox input "false"
click at [501, 394] on button "button" at bounding box center [492, 395] width 24 height 25
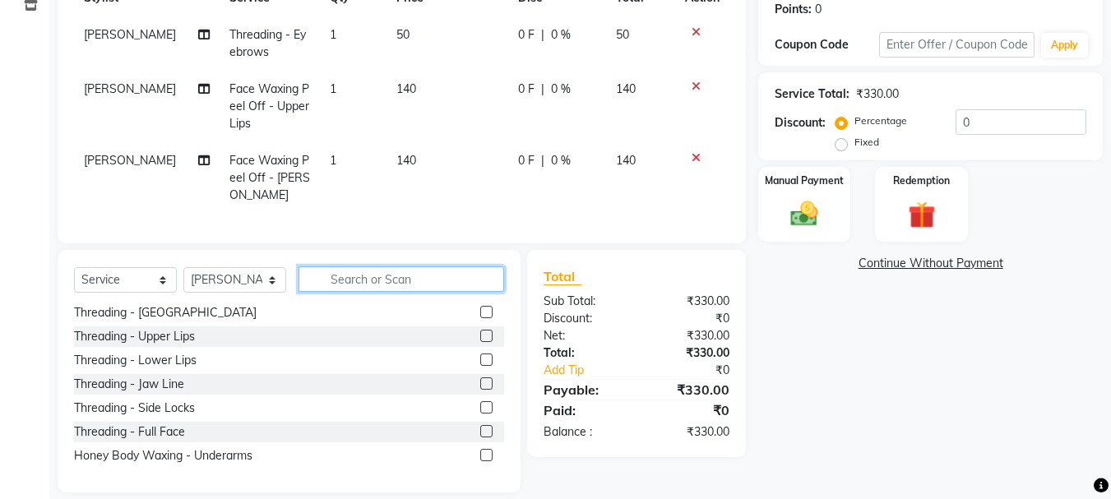
scroll to position [268, 0]
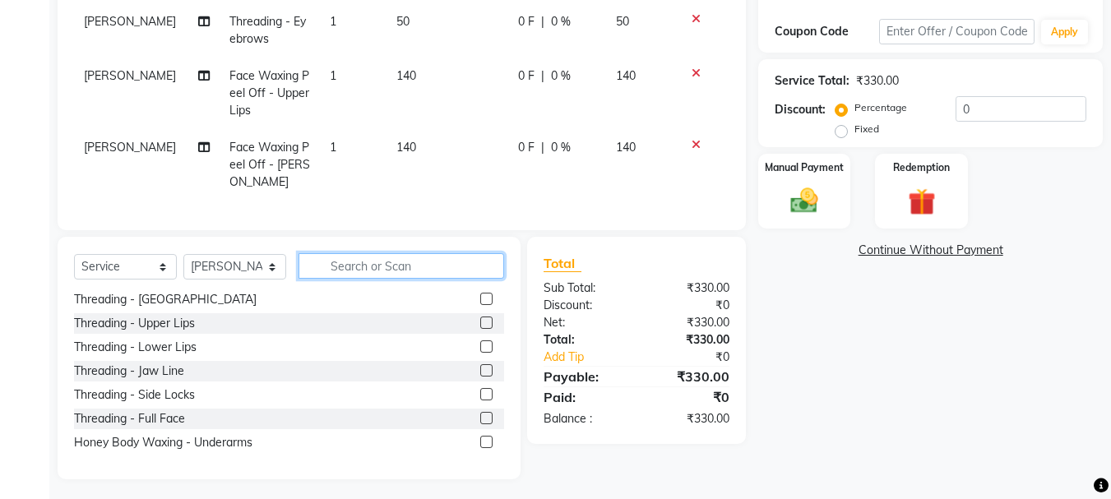
click at [413, 271] on input "text" at bounding box center [402, 265] width 206 height 25
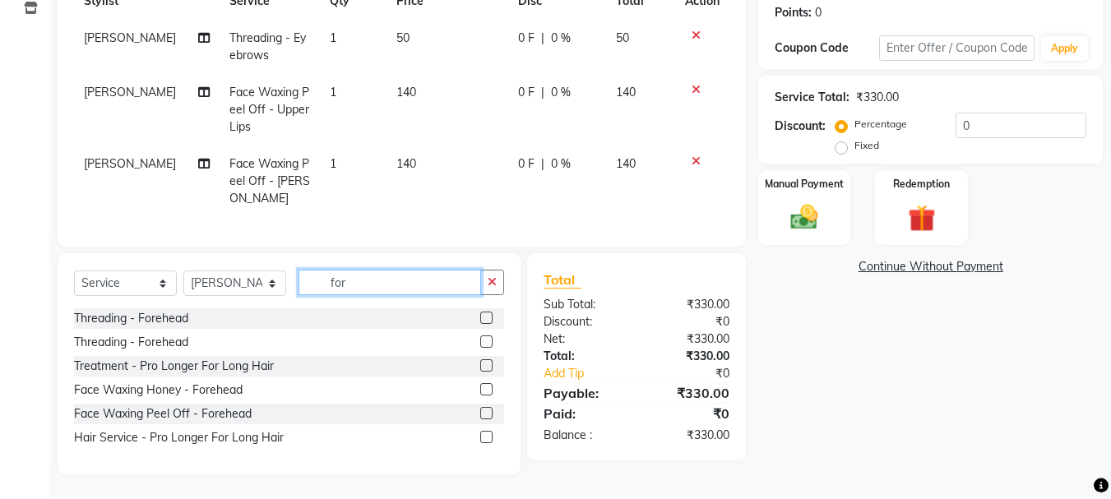
scroll to position [247, 0]
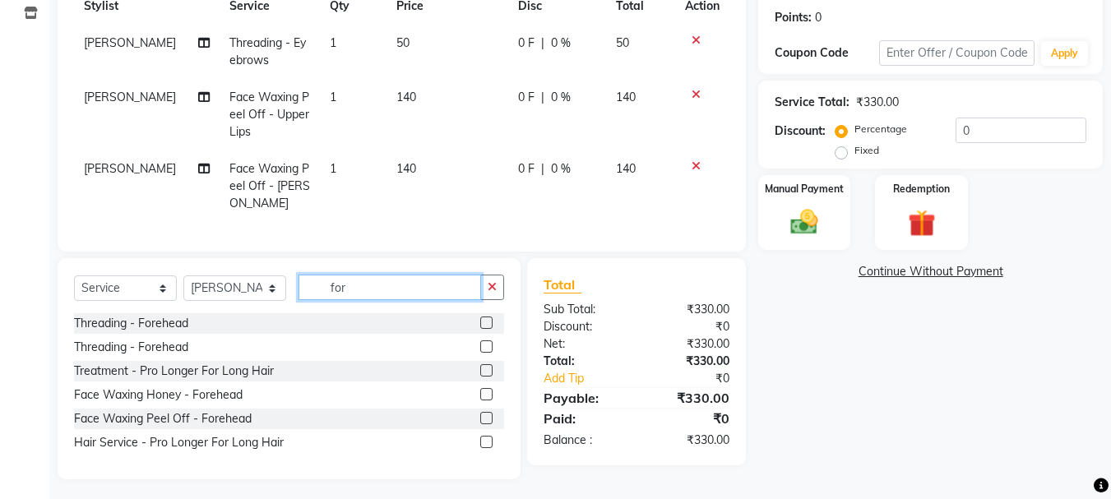
type input "for"
click at [489, 321] on label at bounding box center [486, 323] width 12 height 12
click at [489, 321] on input "checkbox" at bounding box center [485, 323] width 11 height 11
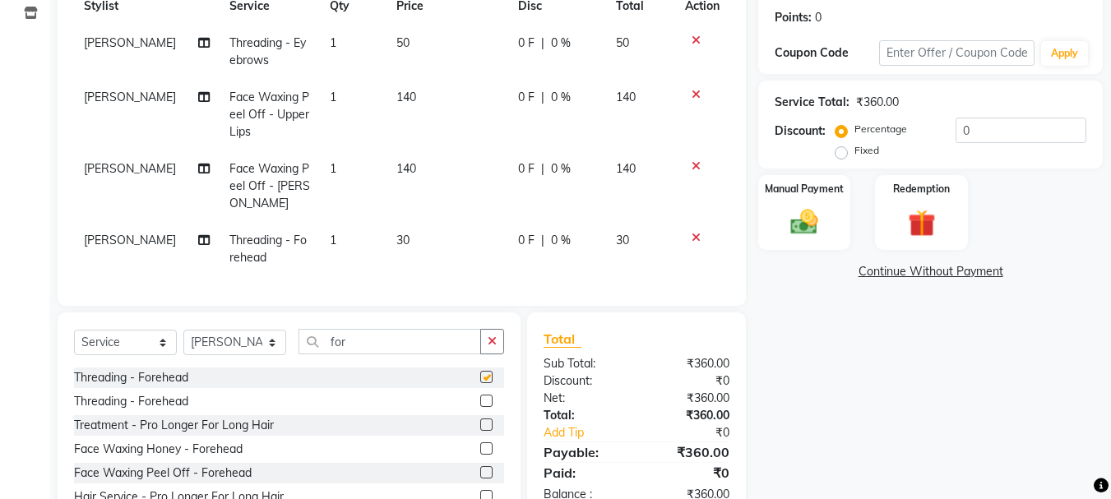
checkbox input "false"
click at [492, 343] on button "button" at bounding box center [492, 341] width 24 height 25
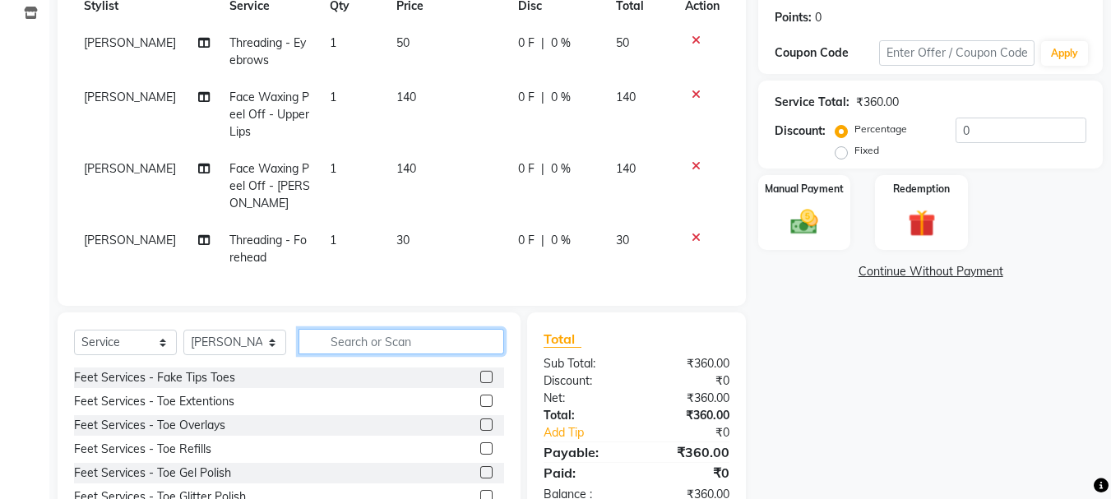
scroll to position [322, 0]
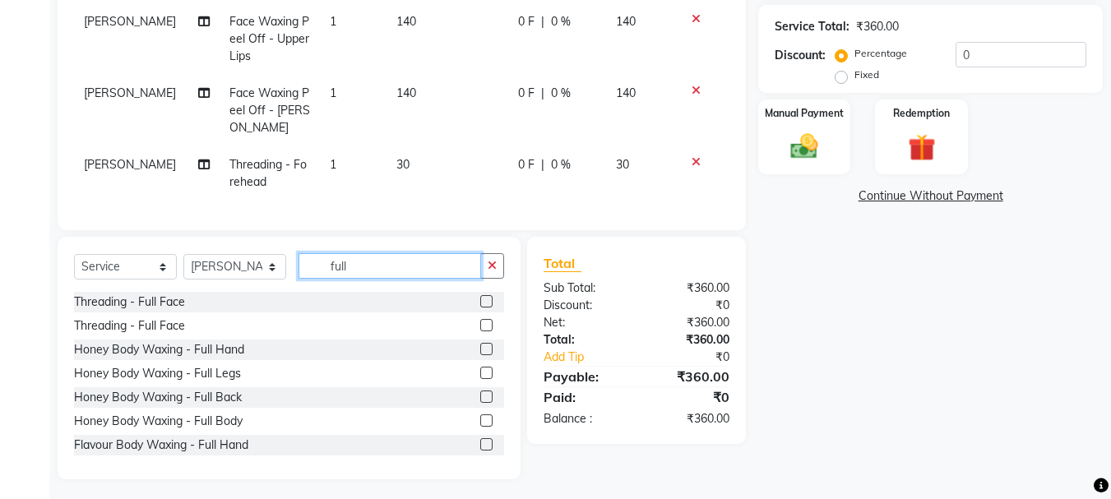
type input "full"
click at [480, 438] on label at bounding box center [486, 444] width 12 height 12
click at [480, 440] on input "checkbox" at bounding box center [485, 445] width 11 height 11
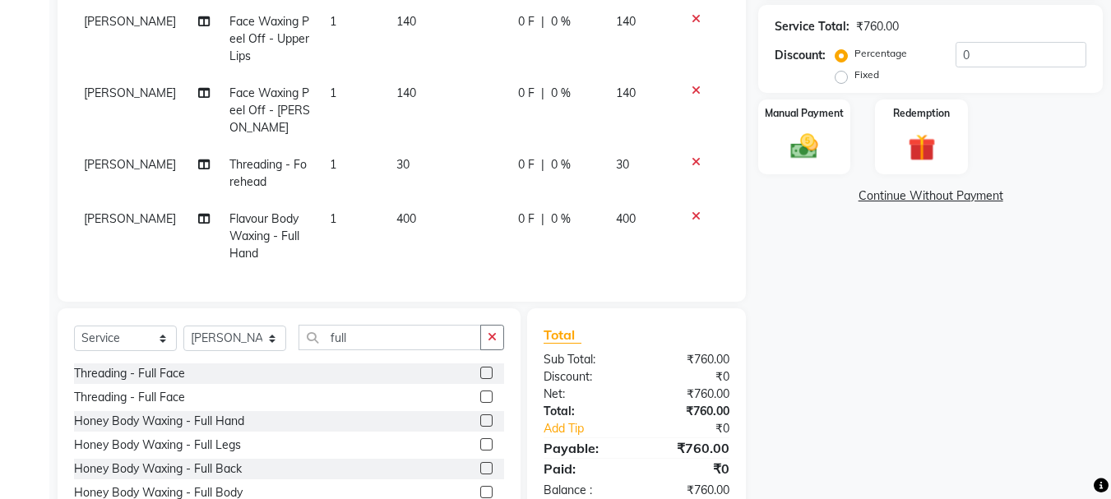
checkbox input "false"
click at [495, 331] on icon "button" at bounding box center [492, 337] width 9 height 12
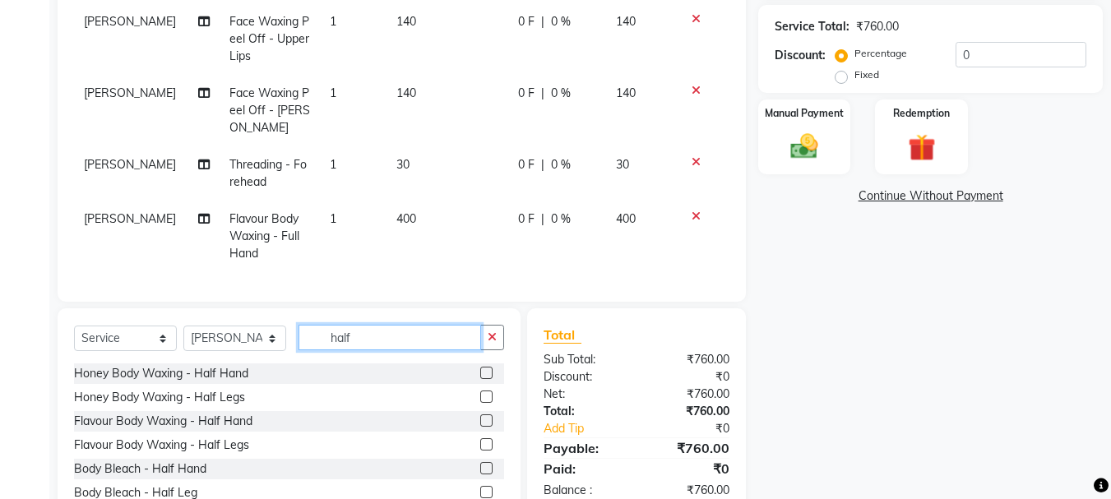
type input "half"
click at [480, 438] on label at bounding box center [486, 444] width 12 height 12
click at [480, 440] on input "checkbox" at bounding box center [485, 445] width 11 height 11
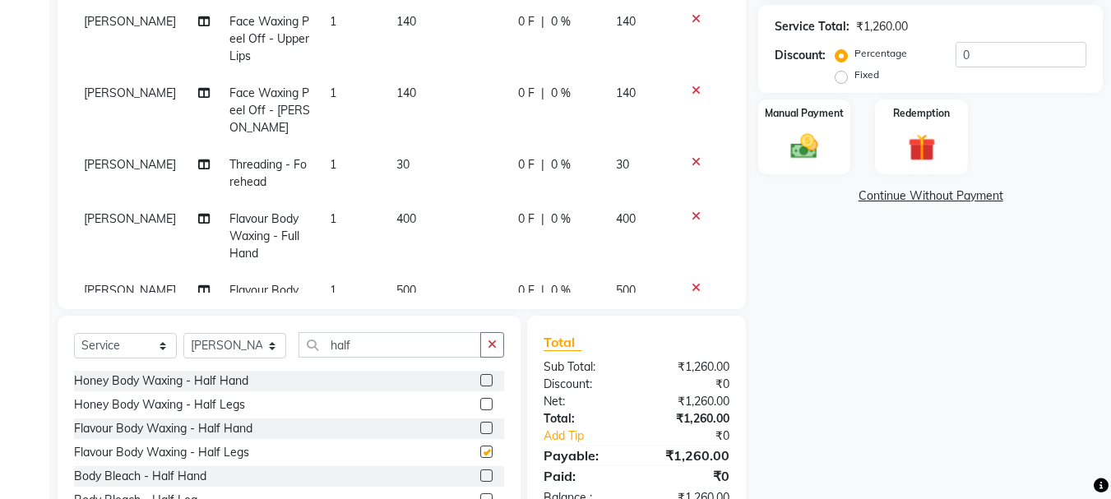
checkbox input "false"
click at [498, 350] on button "button" at bounding box center [492, 344] width 24 height 25
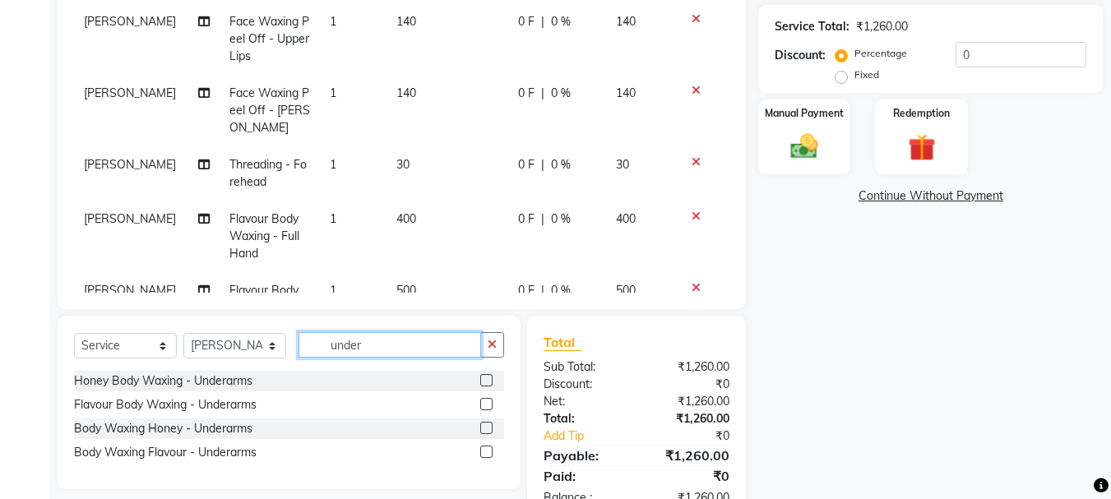
type input "under"
click at [489, 404] on label at bounding box center [486, 404] width 12 height 12
click at [489, 404] on input "checkbox" at bounding box center [485, 405] width 11 height 11
checkbox input "false"
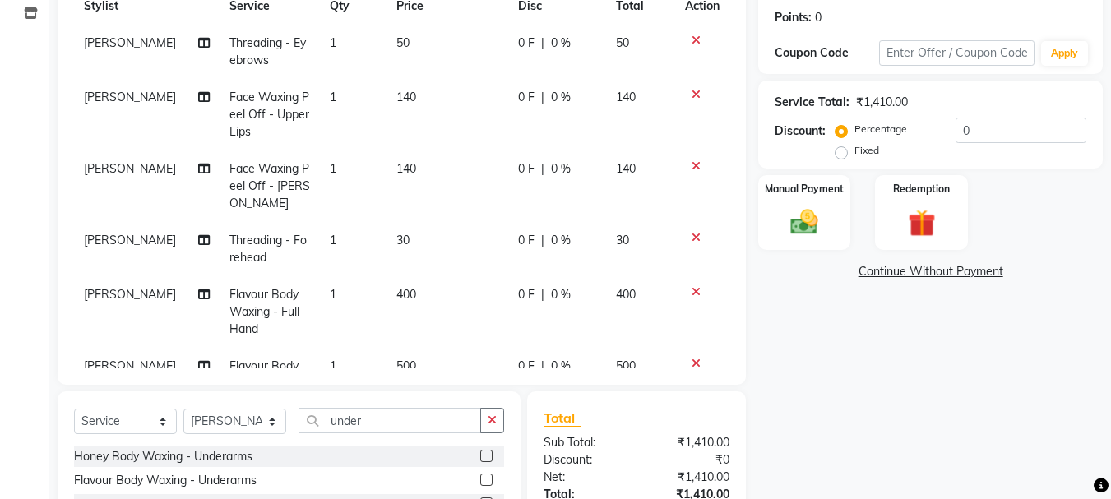
scroll to position [164, 0]
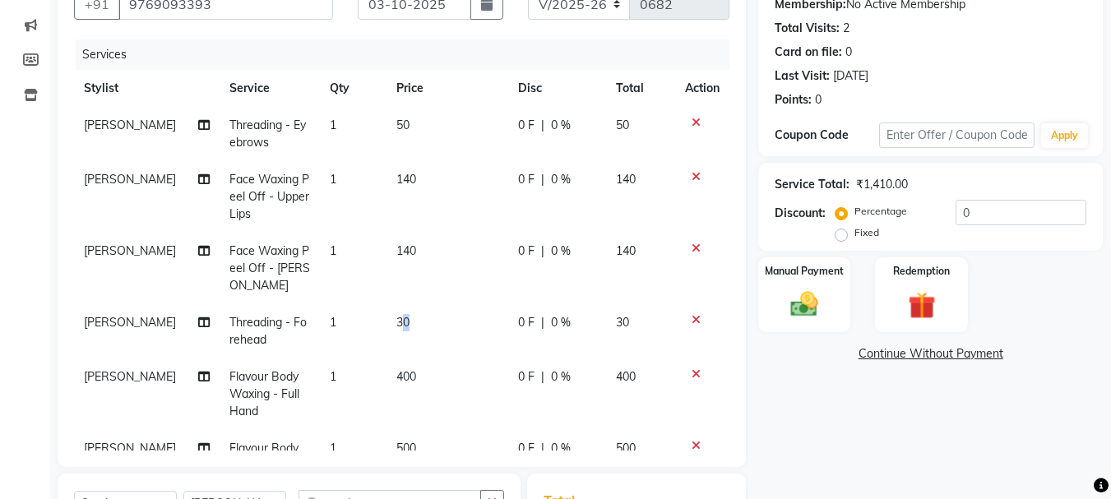
click at [396, 315] on span "30" at bounding box center [402, 322] width 13 height 15
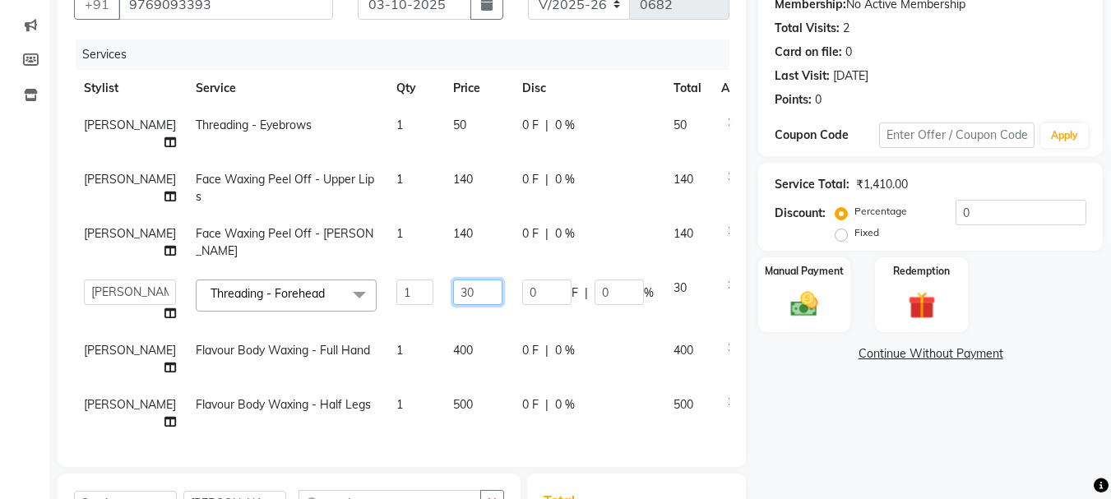
click at [453, 305] on input "30" at bounding box center [477, 292] width 49 height 25
type input "3"
type input "40"
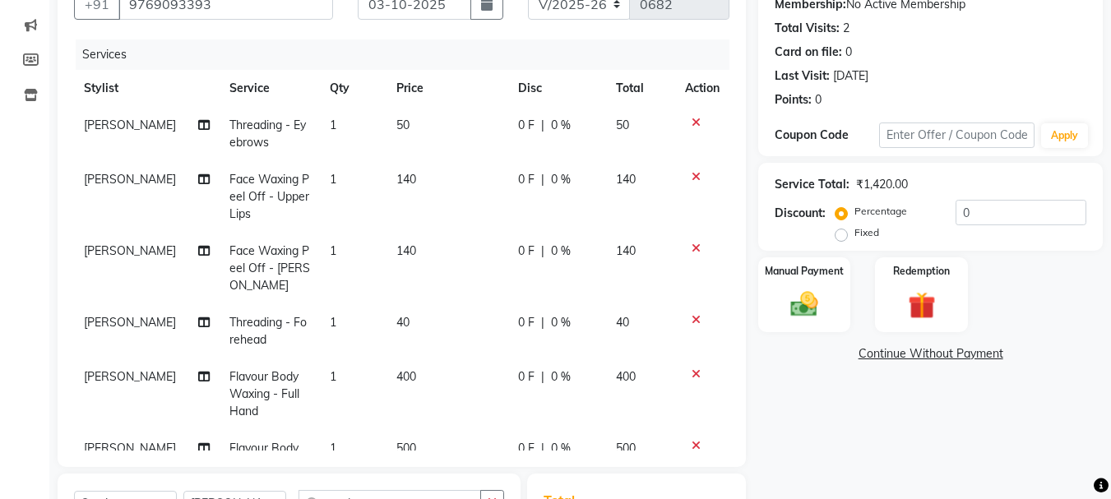
click at [419, 132] on td "50" at bounding box center [448, 134] width 122 height 54
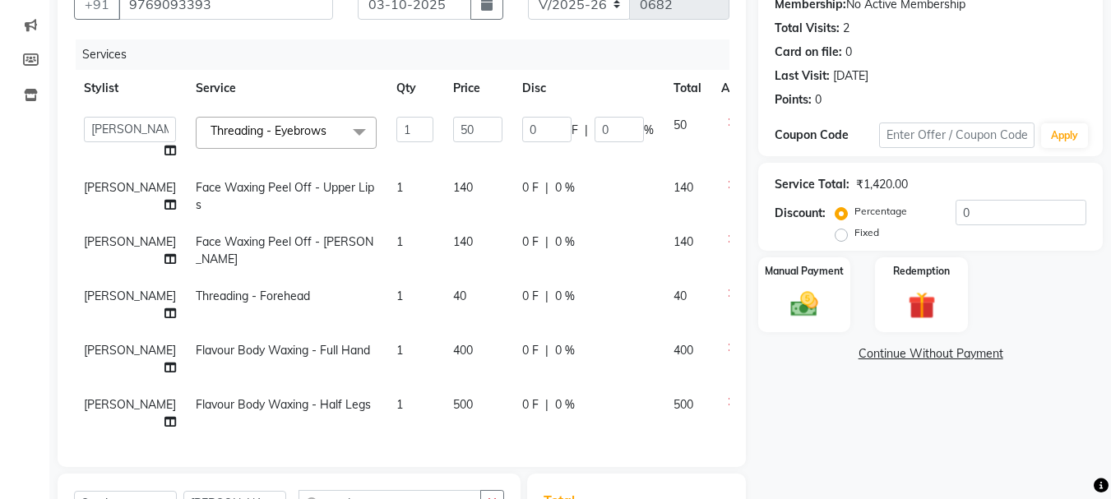
scroll to position [82, 0]
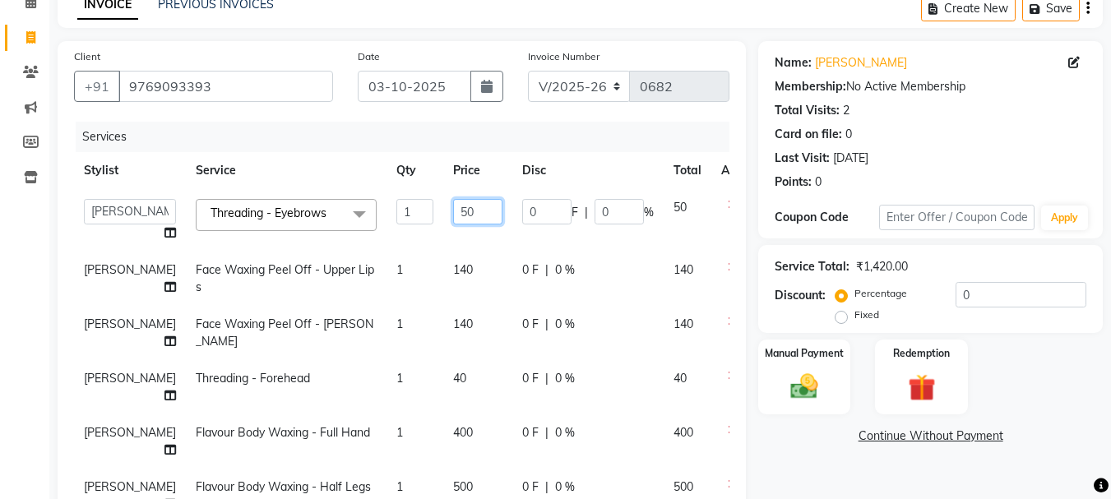
click at [453, 207] on input "50" at bounding box center [477, 211] width 49 height 25
type input "5"
type input "70"
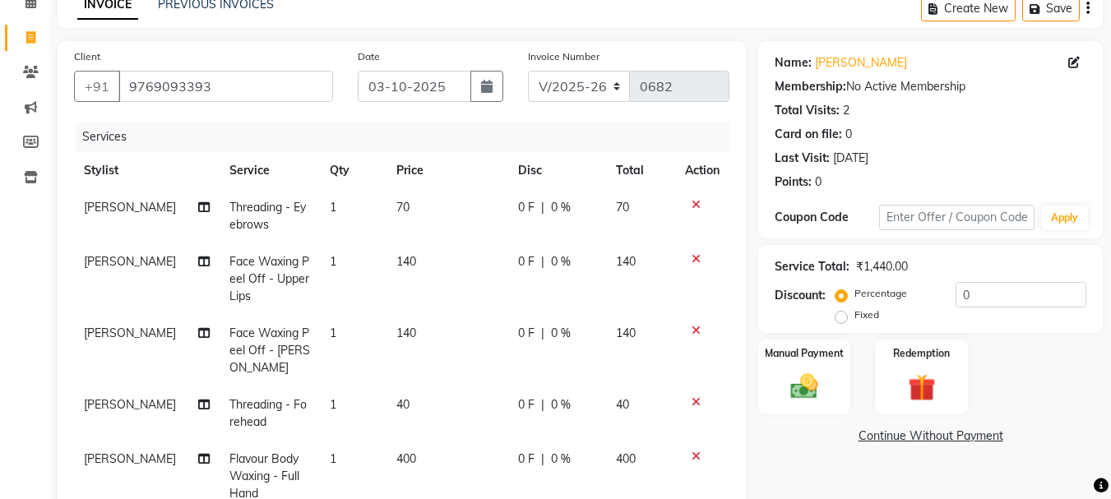
drag, startPoint x: 474, startPoint y: 257, endPoint x: 453, endPoint y: 252, distance: 21.4
click at [458, 254] on tr "[PERSON_NAME] Face Waxing Peel Off - Upper Lips 1 140 0 F | 0 % 140" at bounding box center [401, 279] width 655 height 72
click at [803, 398] on img at bounding box center [804, 386] width 46 height 33
click at [928, 438] on span "CASH" at bounding box center [935, 437] width 35 height 19
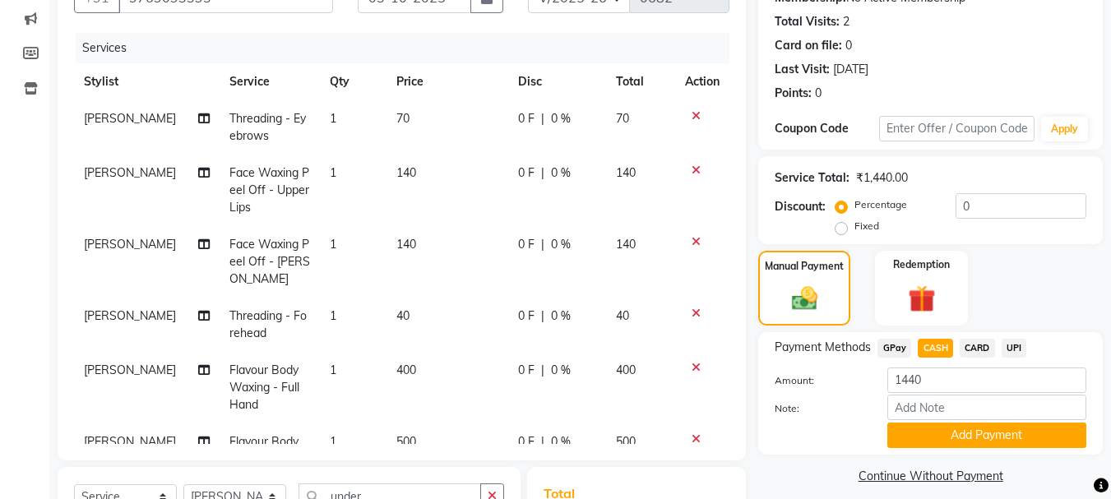
scroll to position [329, 0]
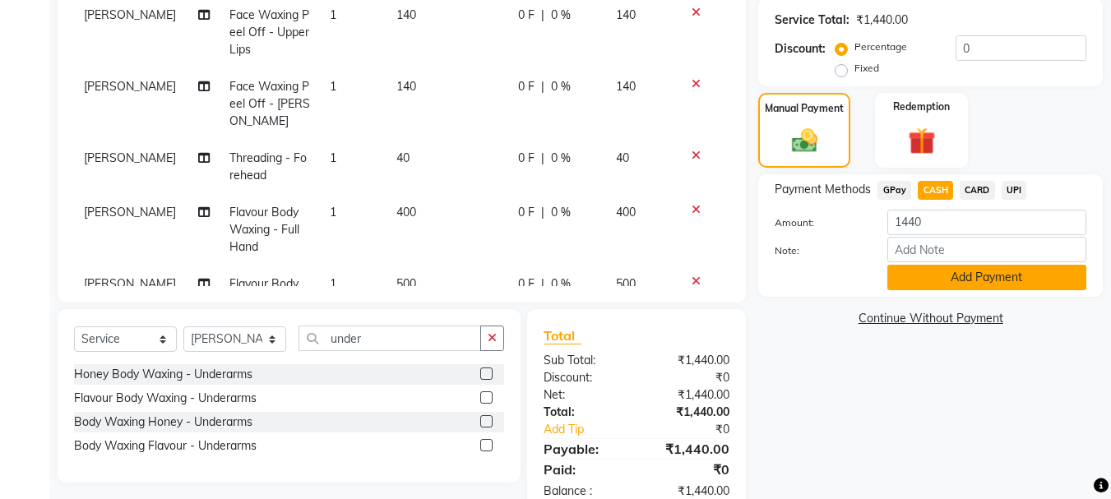
click at [916, 280] on button "Add Payment" at bounding box center [986, 277] width 199 height 25
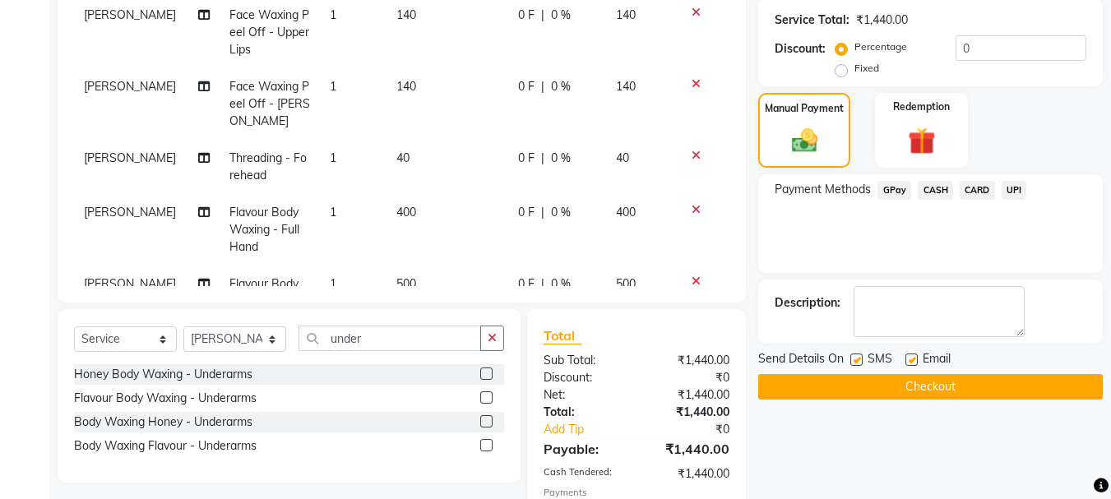
click at [924, 387] on button "Checkout" at bounding box center [930, 386] width 345 height 25
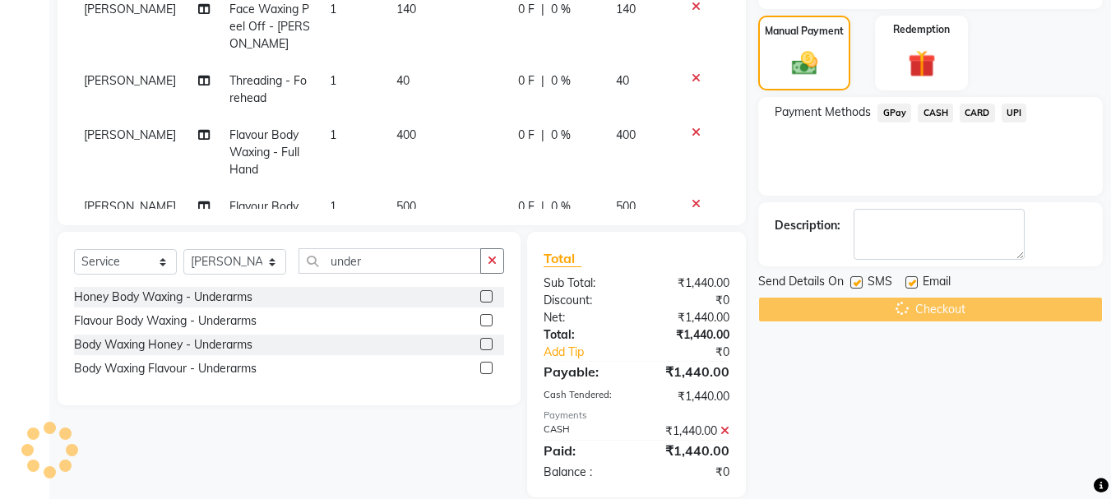
scroll to position [429, 0]
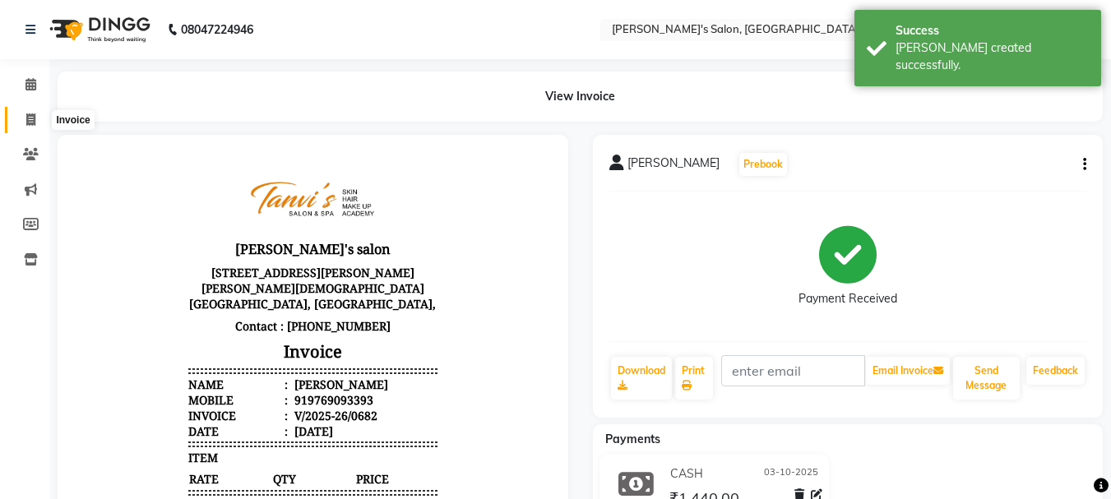
click at [34, 125] on icon at bounding box center [30, 119] width 9 height 12
select select "service"
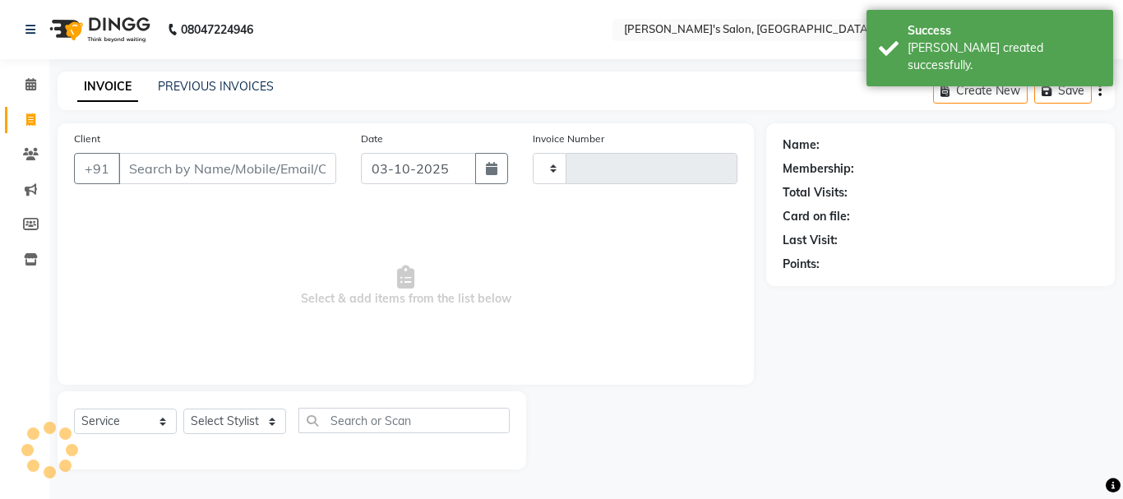
type input "0683"
select select "716"
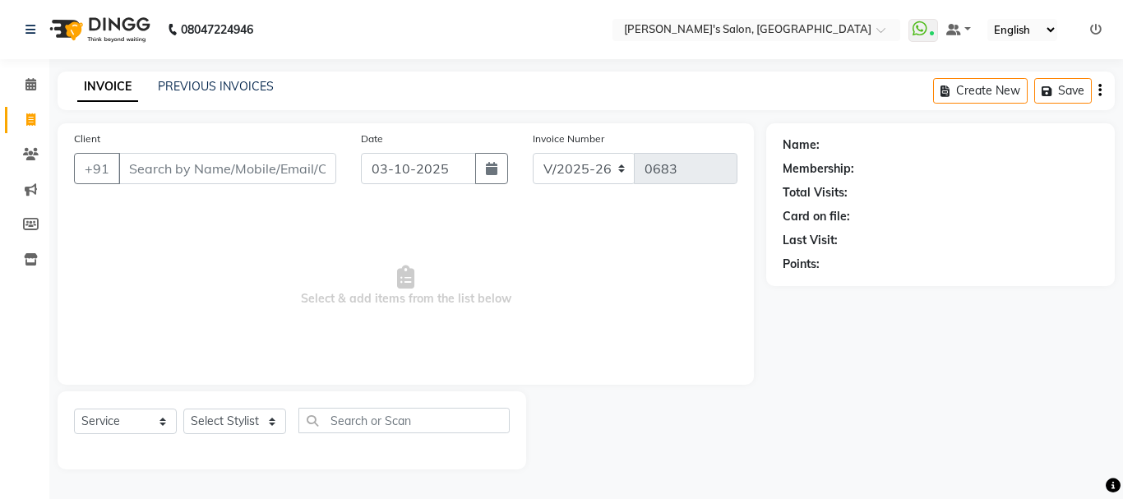
click at [213, 76] on div "INVOICE PREVIOUS INVOICES Create New Save" at bounding box center [587, 91] width 1058 height 39
click at [213, 89] on link "PREVIOUS INVOICES" at bounding box center [216, 86] width 116 height 15
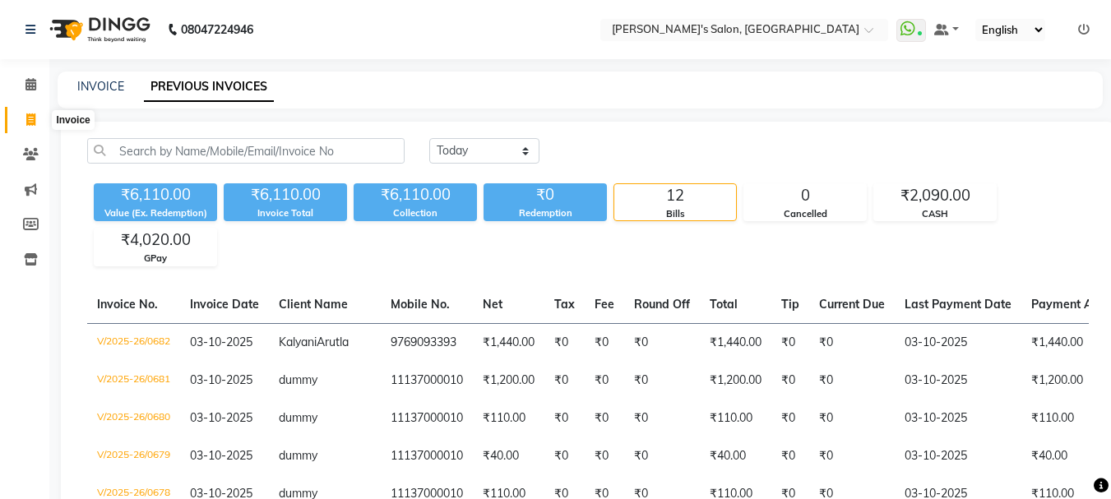
click at [33, 124] on icon at bounding box center [30, 119] width 9 height 12
select select "service"
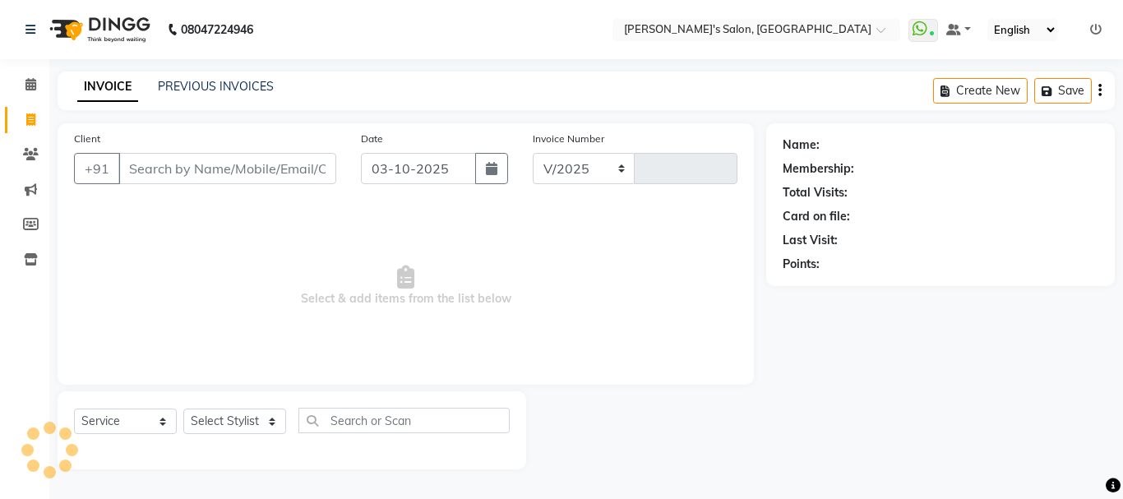
select select "716"
type input "0683"
